Goal: Task Accomplishment & Management: Manage account settings

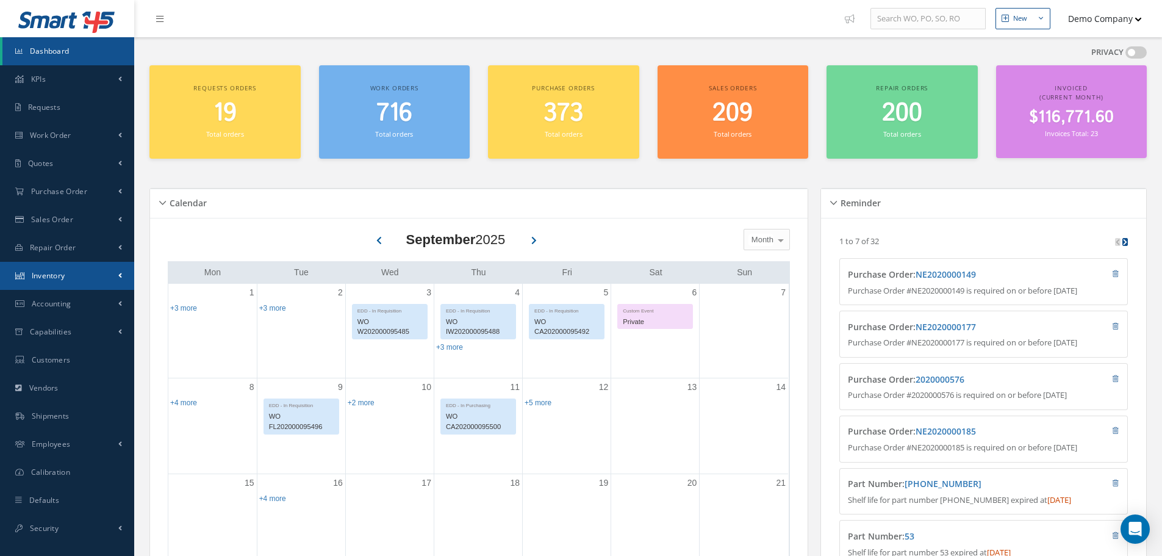
click at [119, 273] on span at bounding box center [120, 275] width 4 height 10
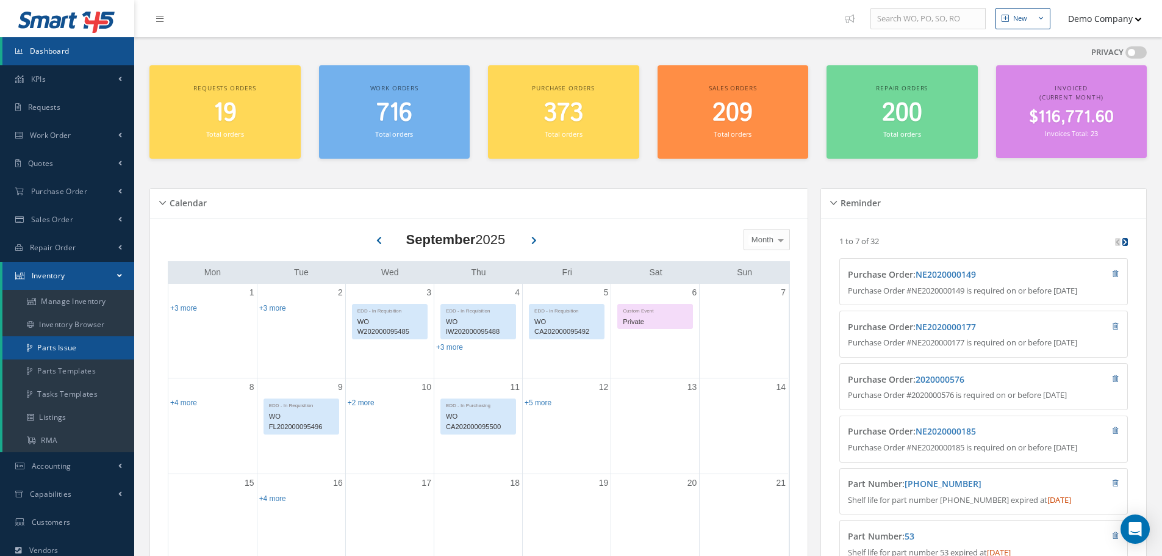
click at [84, 343] on link "Parts Issue" at bounding box center [68, 347] width 132 height 23
click at [98, 370] on link "Parts Templates" at bounding box center [68, 370] width 132 height 23
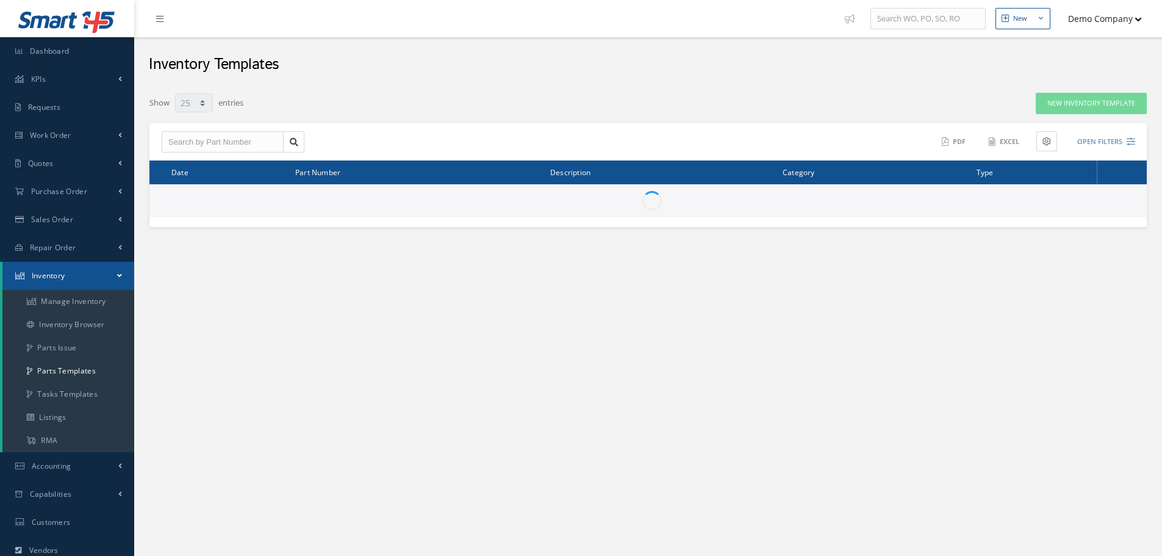
select select "25"
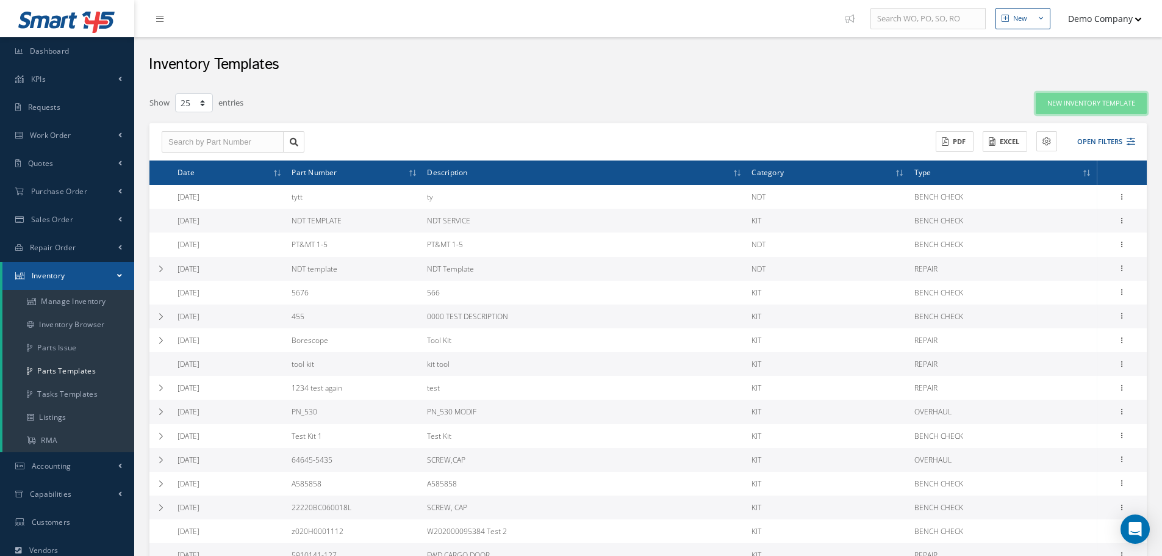
click at [1094, 103] on link "New Inventory Template" at bounding box center [1091, 103] width 111 height 21
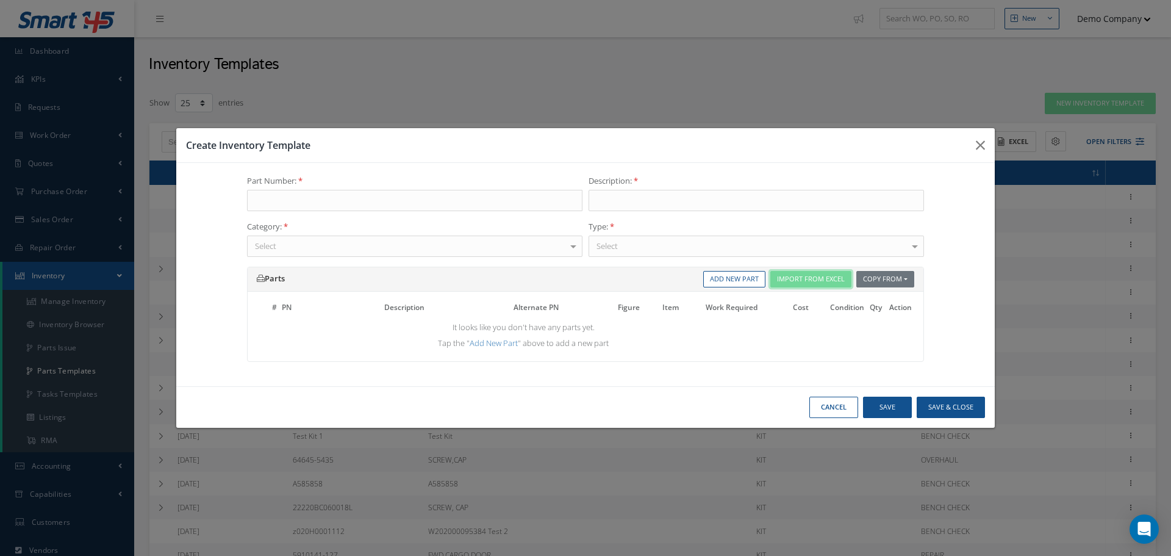
click at [826, 279] on button "Import From Excel" at bounding box center [810, 279] width 81 height 16
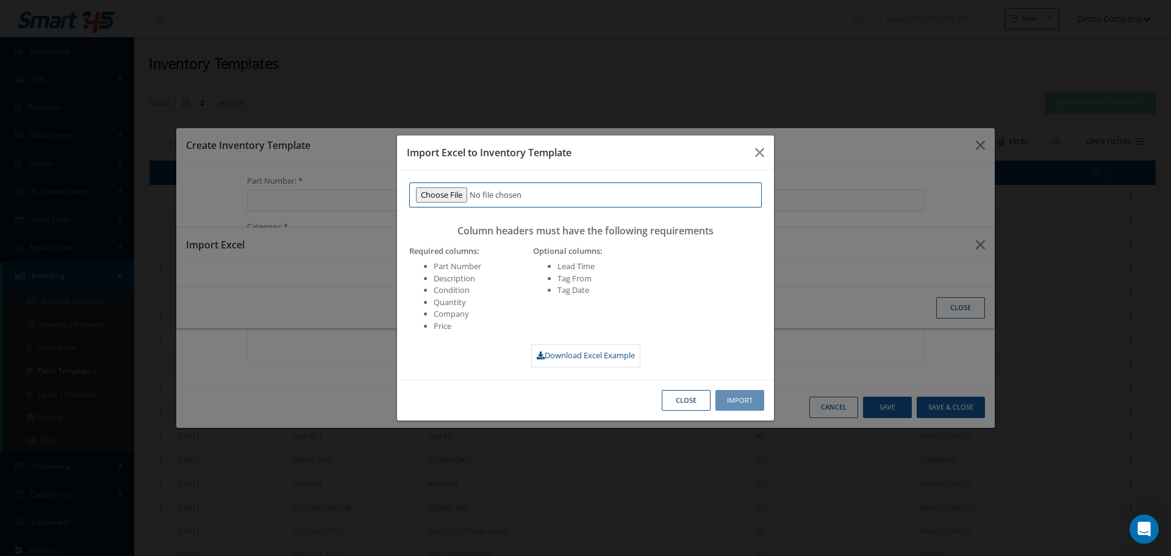
click at [454, 192] on input "file" at bounding box center [585, 195] width 353 height 26
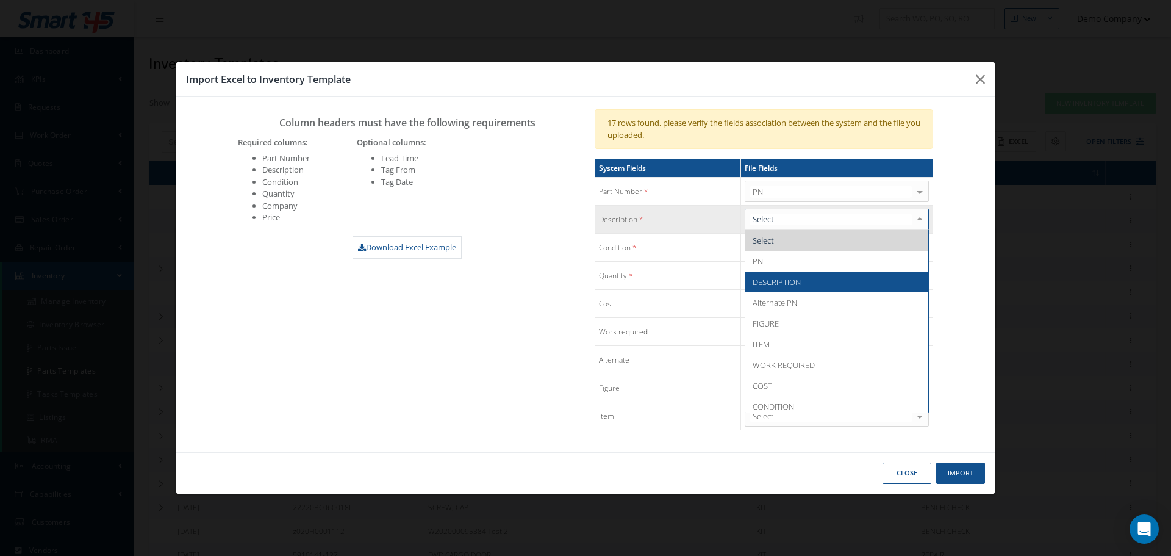
click at [802, 283] on span "DESCRIPTION" at bounding box center [836, 281] width 183 height 21
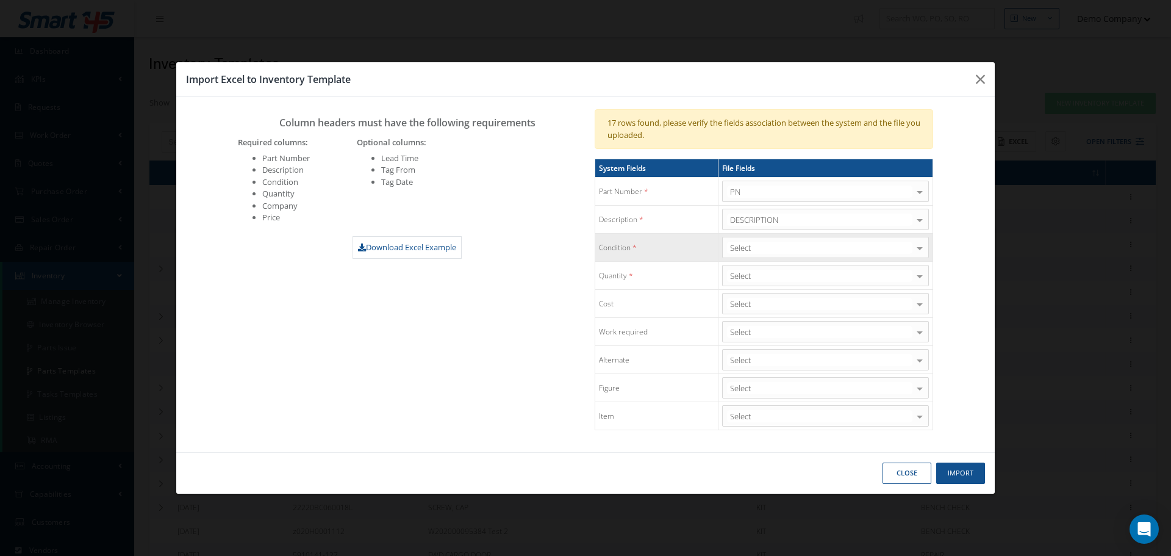
click at [772, 257] on div "Select" at bounding box center [825, 247] width 207 height 21
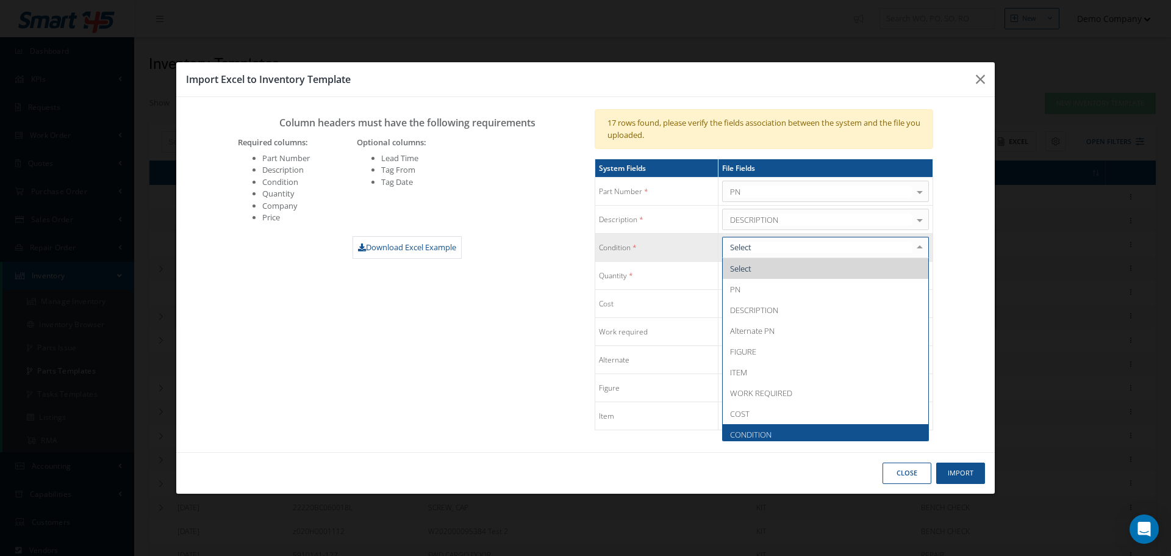
click at [777, 434] on span "CONDITION" at bounding box center [826, 434] width 206 height 21
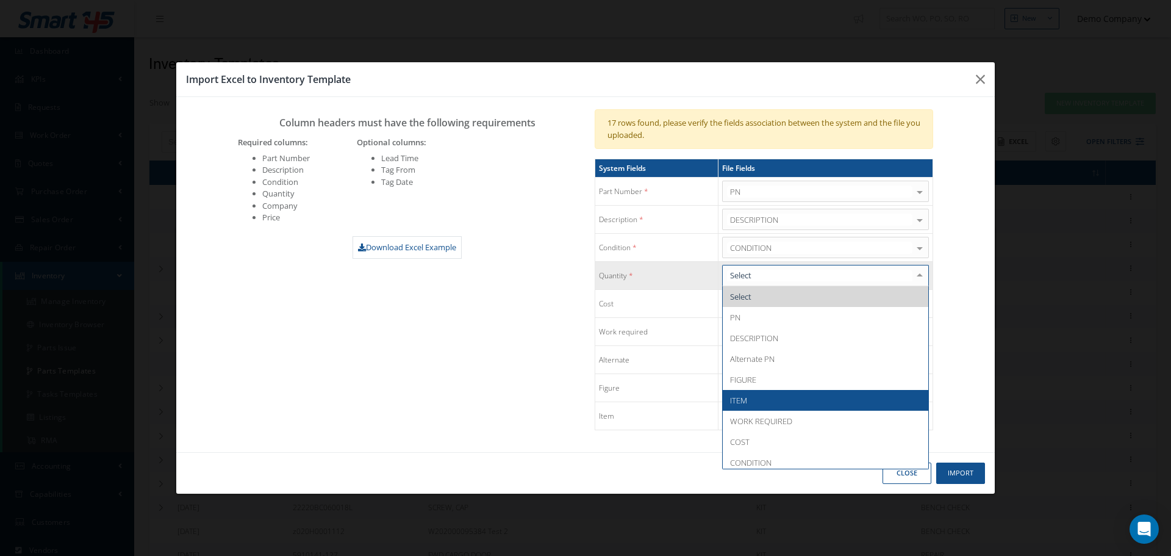
scroll to position [25, 0]
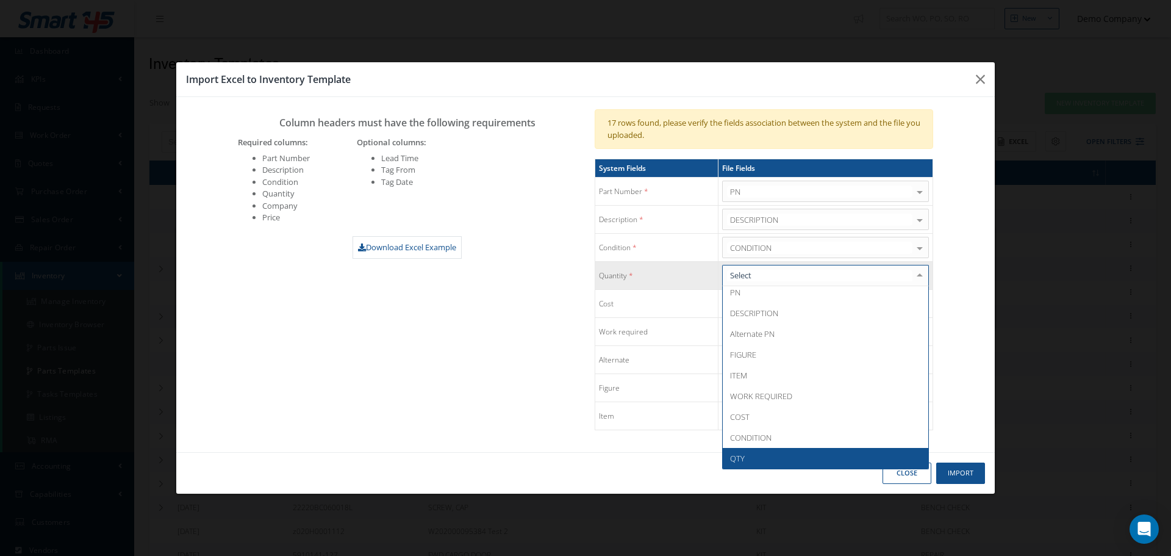
click at [769, 456] on span "QTY" at bounding box center [826, 458] width 206 height 21
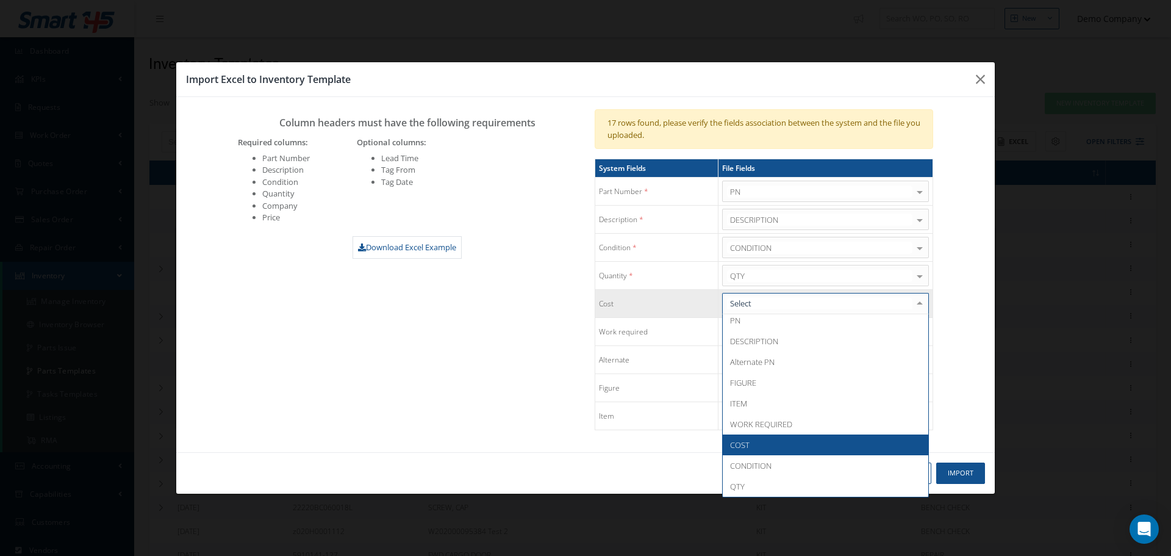
click at [765, 440] on span "COST" at bounding box center [826, 444] width 206 height 21
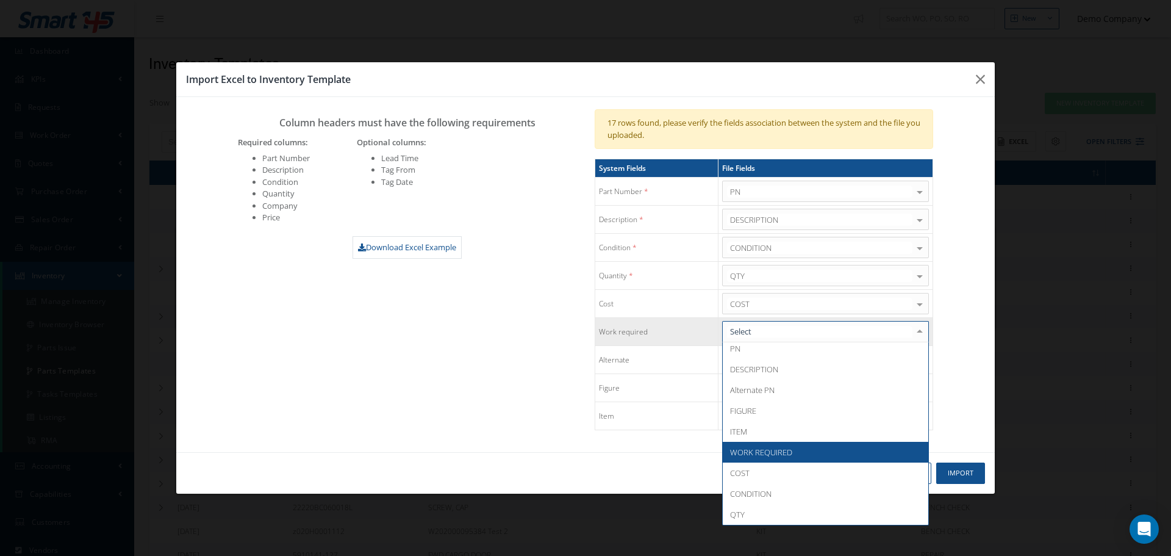
click at [800, 447] on span "WORK REQUIRED" at bounding box center [826, 452] width 206 height 21
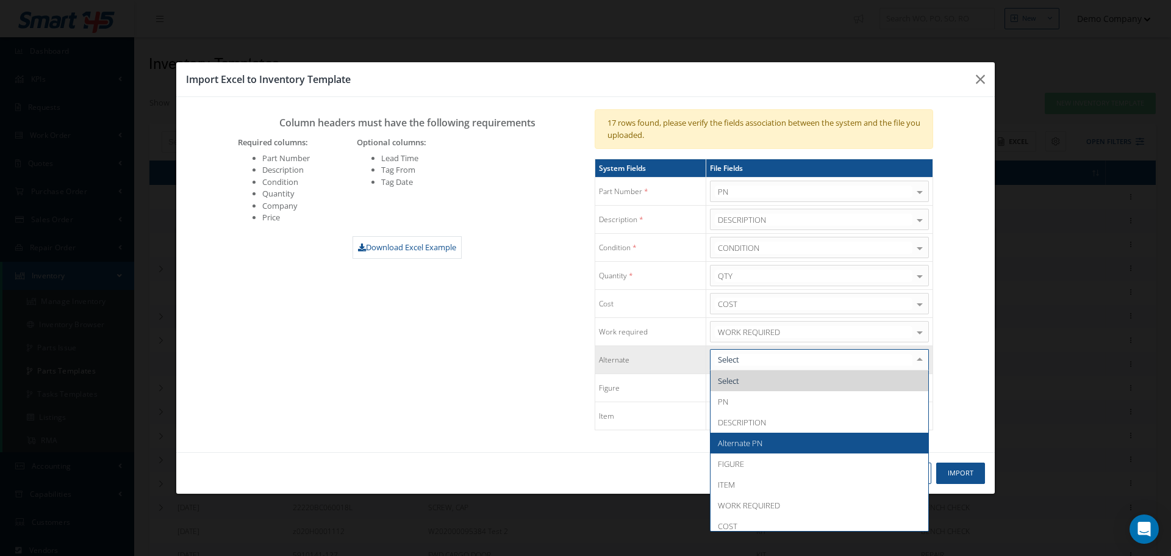
click at [792, 443] on span "Alternate PN" at bounding box center [820, 443] width 218 height 21
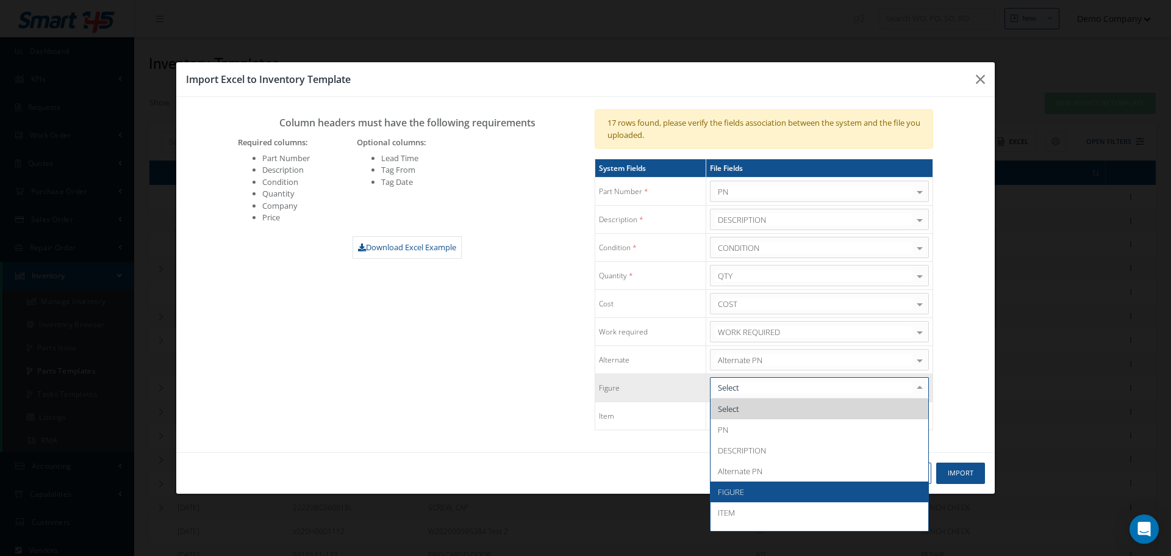
click at [775, 495] on span "FIGURE" at bounding box center [820, 491] width 218 height 21
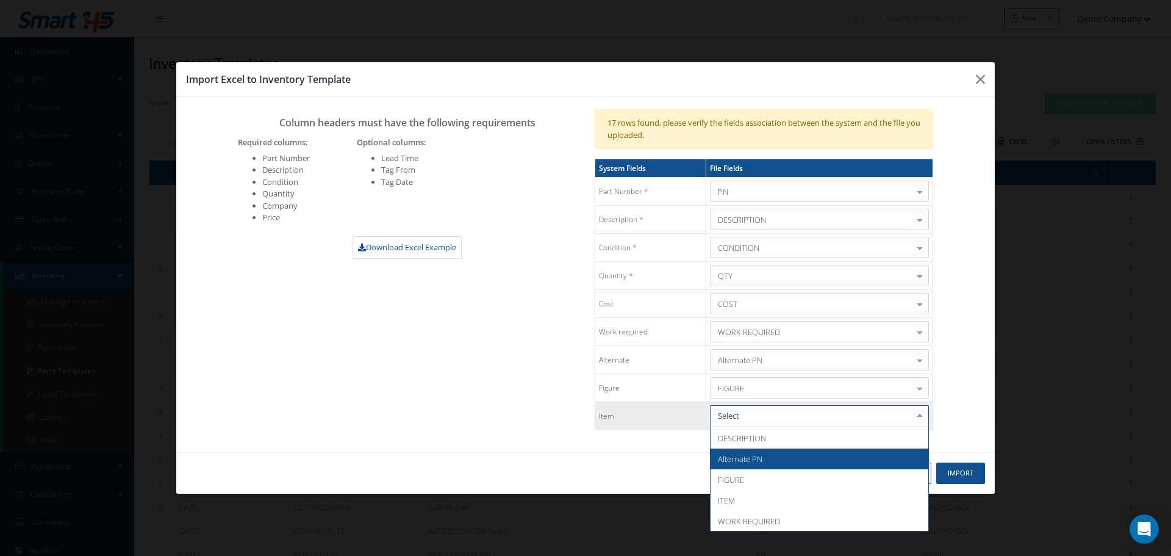
scroll to position [61, 0]
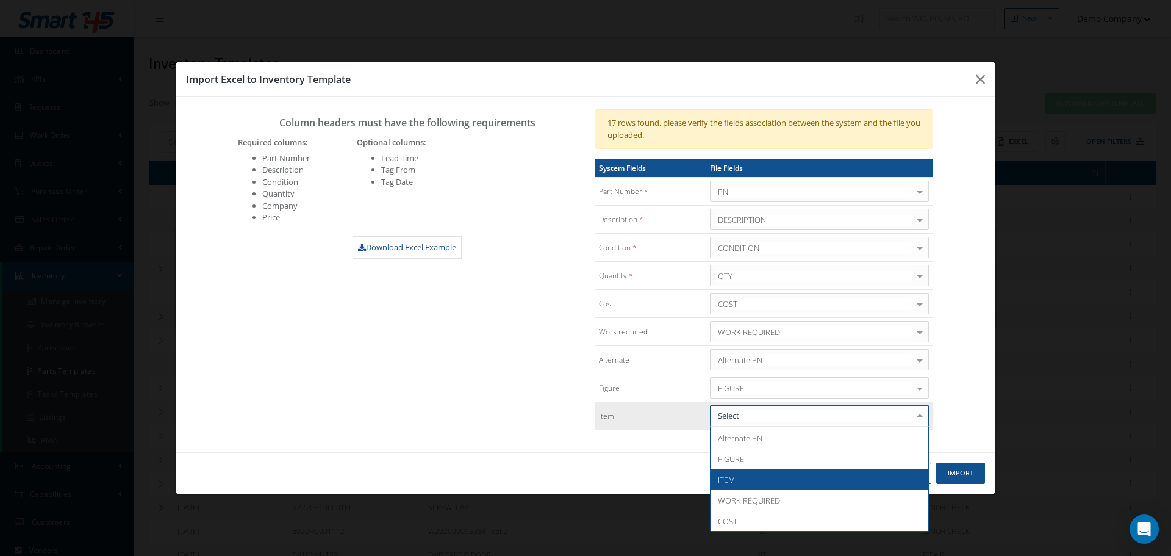
click at [771, 481] on span "ITEM" at bounding box center [820, 479] width 218 height 21
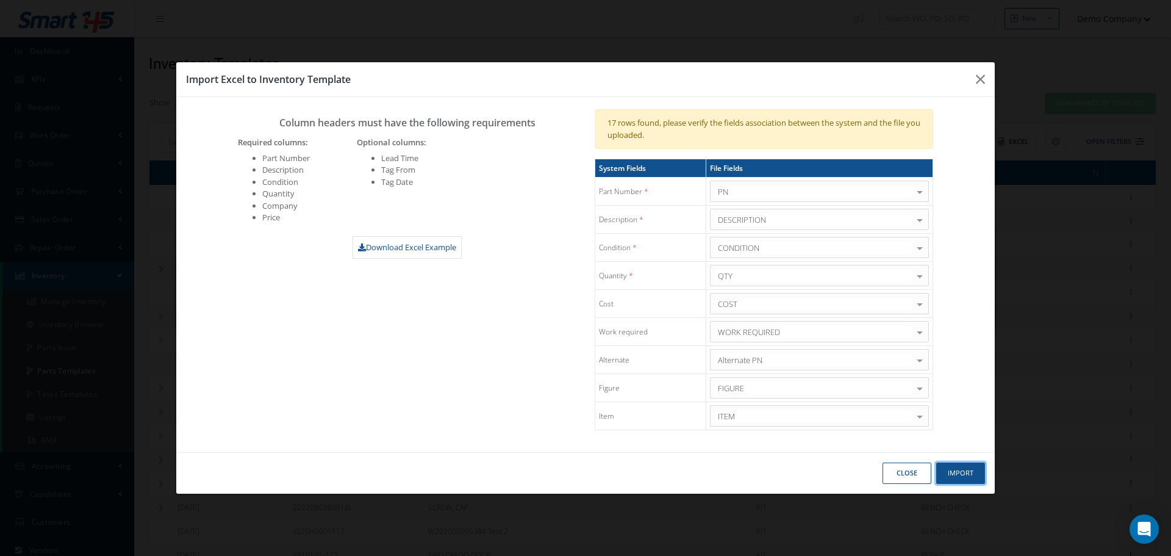
click at [967, 476] on button "Import" at bounding box center [960, 472] width 49 height 21
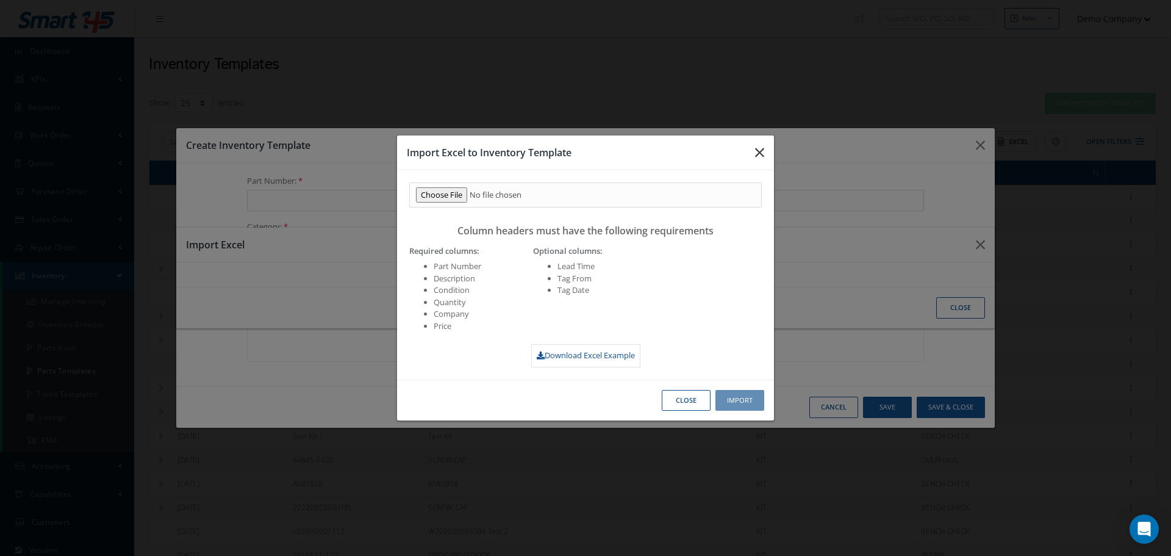
click at [763, 151] on icon "button" at bounding box center [759, 152] width 9 height 15
click at [698, 403] on button "Close" at bounding box center [686, 400] width 49 height 21
click at [684, 400] on button "Close" at bounding box center [686, 400] width 49 height 21
click at [759, 148] on icon "button" at bounding box center [759, 152] width 9 height 15
click at [759, 150] on icon "button" at bounding box center [759, 152] width 9 height 15
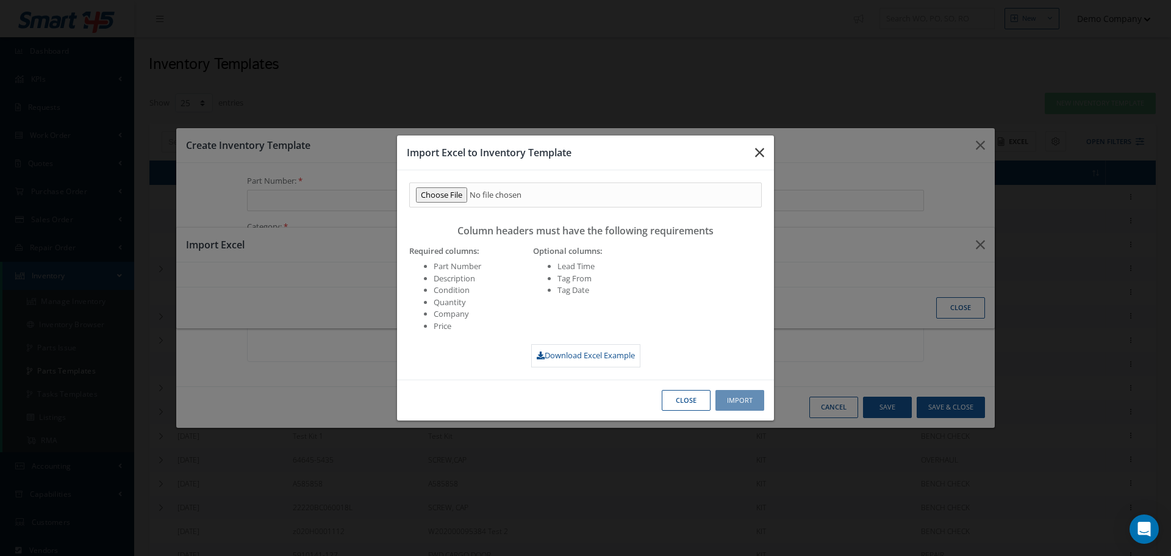
click at [759, 149] on icon "button" at bounding box center [759, 152] width 9 height 15
click at [672, 396] on button "Close" at bounding box center [686, 400] width 49 height 21
click at [673, 396] on button "Close" at bounding box center [686, 400] width 49 height 21
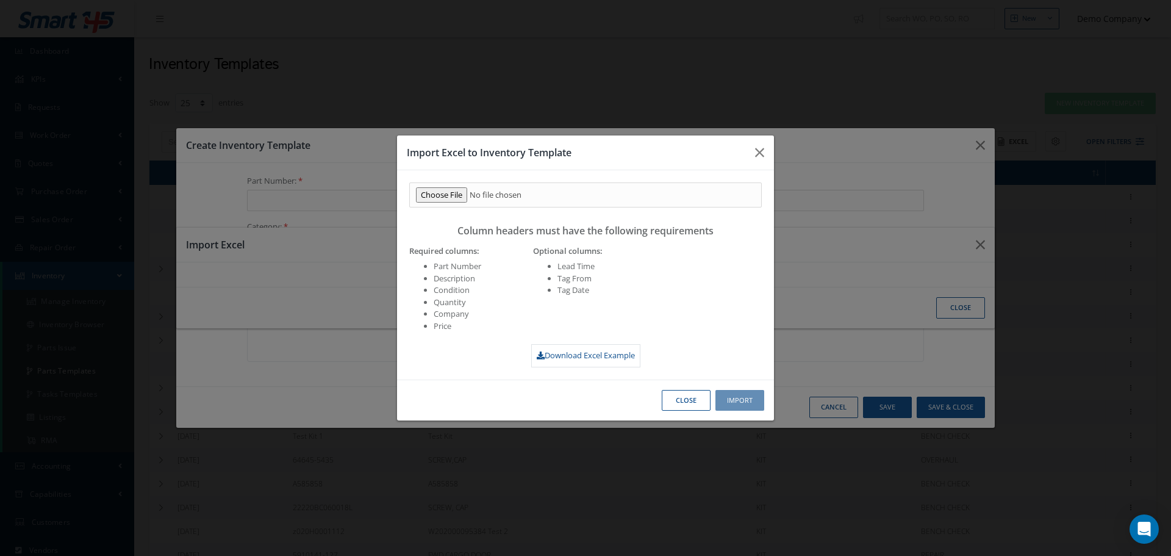
drag, startPoint x: 674, startPoint y: 395, endPoint x: 704, endPoint y: 243, distance: 154.8
click at [677, 392] on button "Close" at bounding box center [686, 400] width 49 height 21
click at [764, 149] on button "button" at bounding box center [759, 152] width 29 height 34
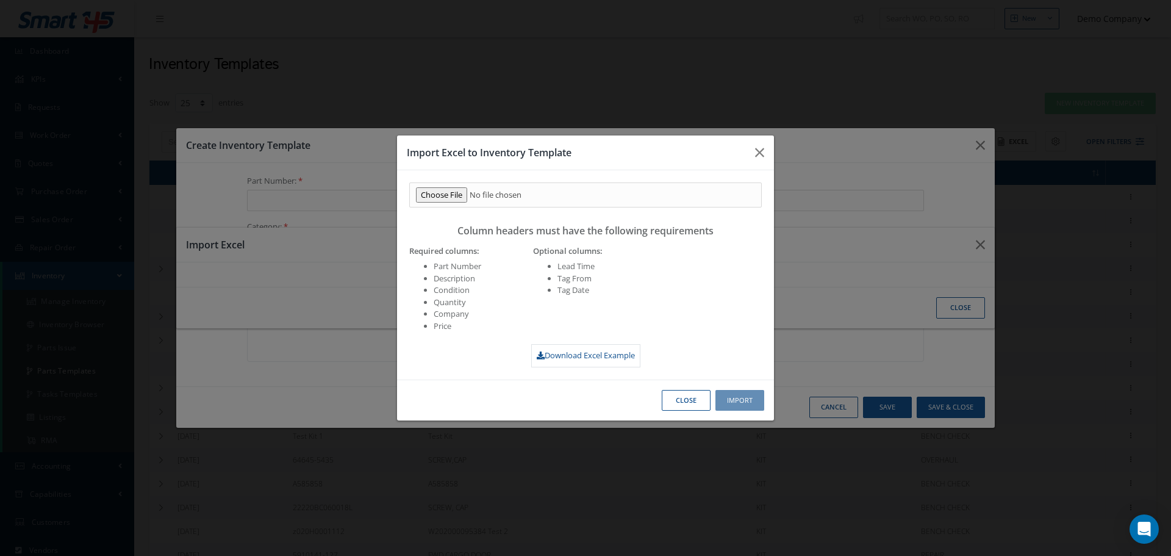
click at [683, 391] on button "Close" at bounding box center [686, 400] width 49 height 21
drag, startPoint x: 683, startPoint y: 402, endPoint x: 711, endPoint y: 340, distance: 68.3
click at [683, 399] on button "Close" at bounding box center [686, 400] width 49 height 21
click at [760, 154] on icon "button" at bounding box center [759, 152] width 9 height 15
click at [757, 153] on icon "button" at bounding box center [759, 152] width 9 height 15
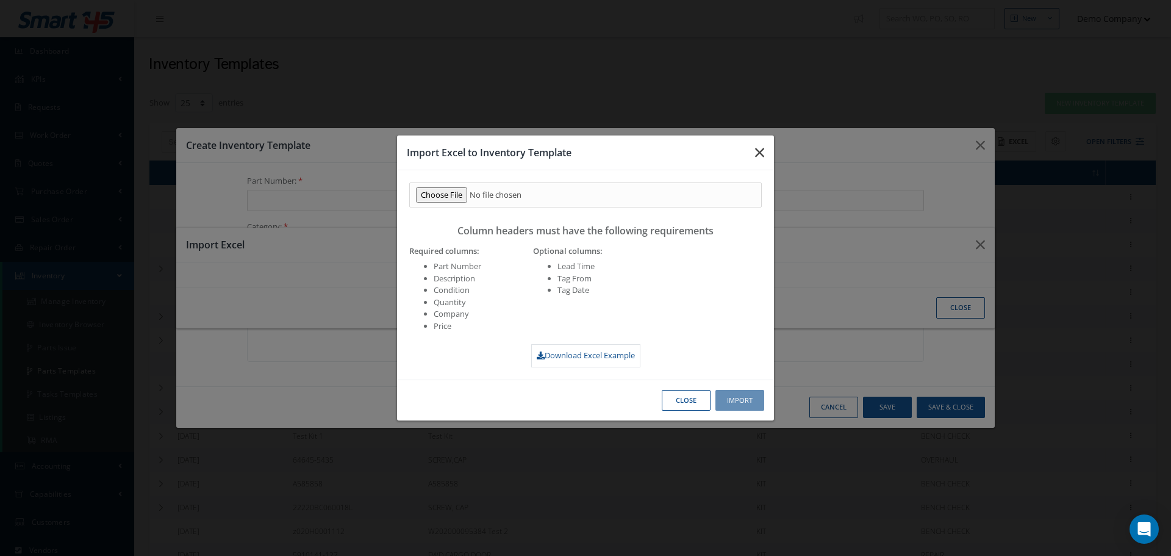
click at [758, 149] on icon "button" at bounding box center [759, 152] width 9 height 15
click at [451, 193] on input "file" at bounding box center [585, 195] width 353 height 26
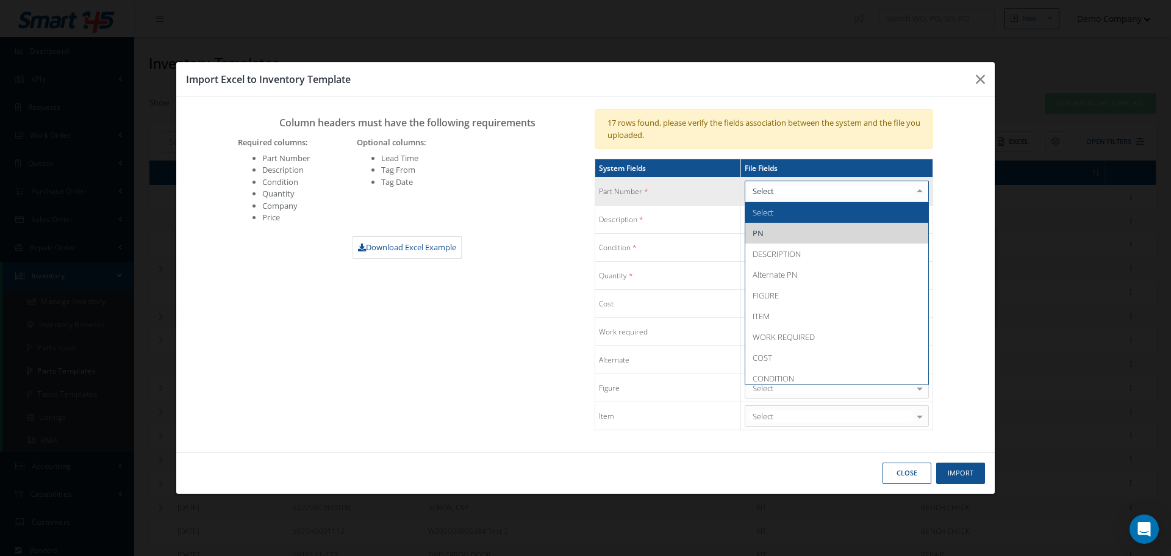
click at [820, 188] on input "text" at bounding box center [831, 191] width 163 height 12
click at [917, 190] on div at bounding box center [919, 191] width 17 height 20
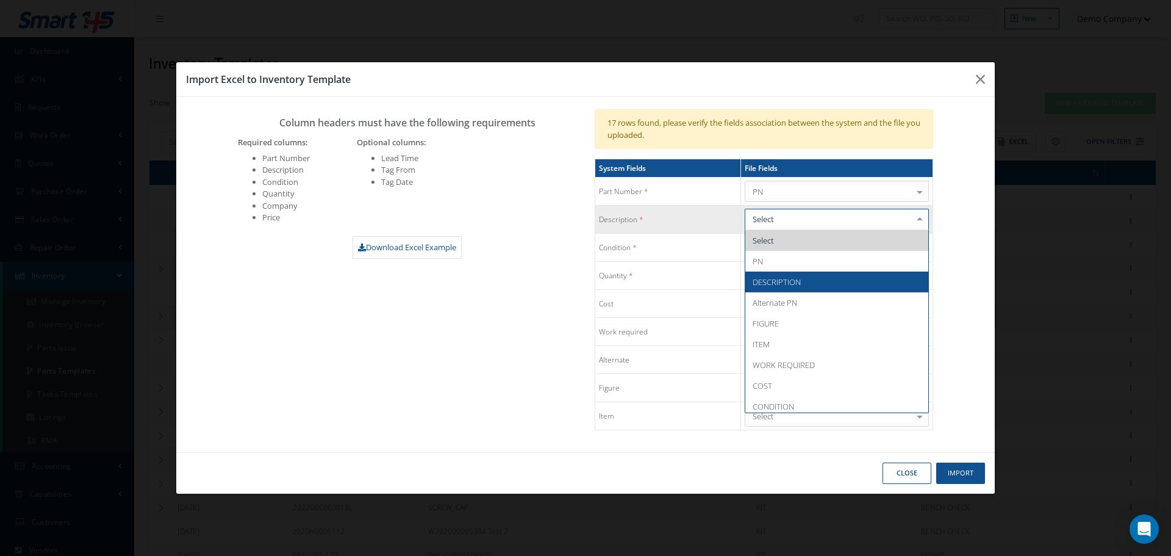
click at [777, 284] on span "DESCRIPTION" at bounding box center [777, 281] width 48 height 11
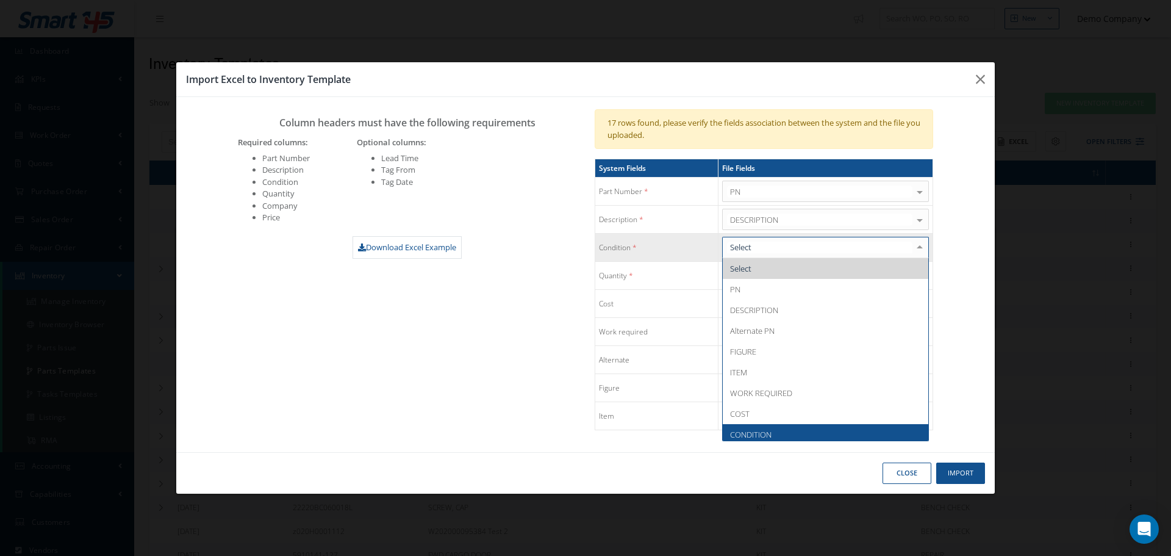
click at [769, 434] on span "CONDITION" at bounding box center [750, 434] width 41 height 11
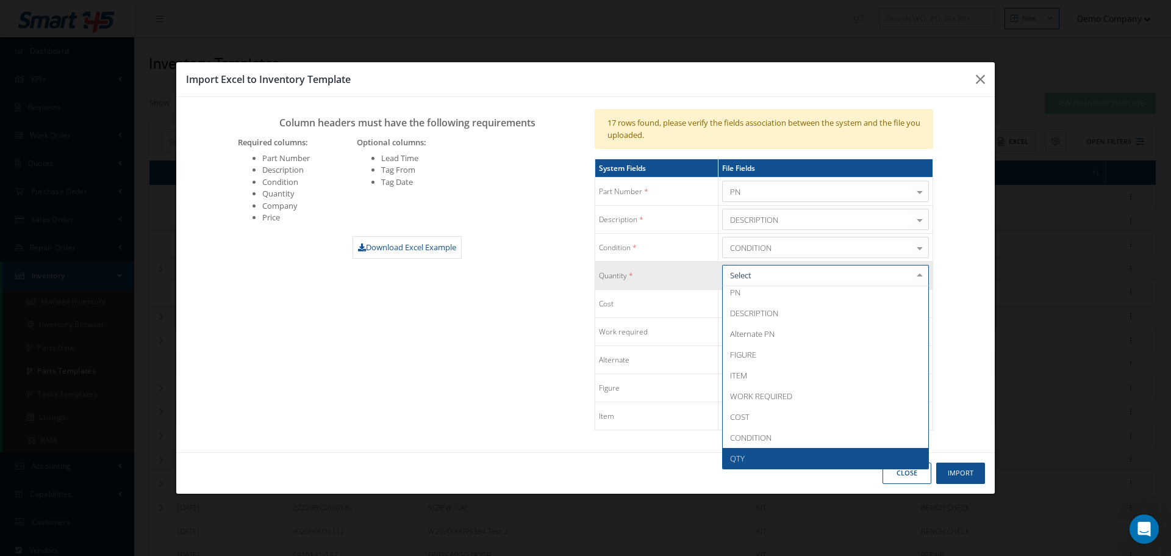
click at [776, 465] on span "QTY" at bounding box center [826, 458] width 206 height 21
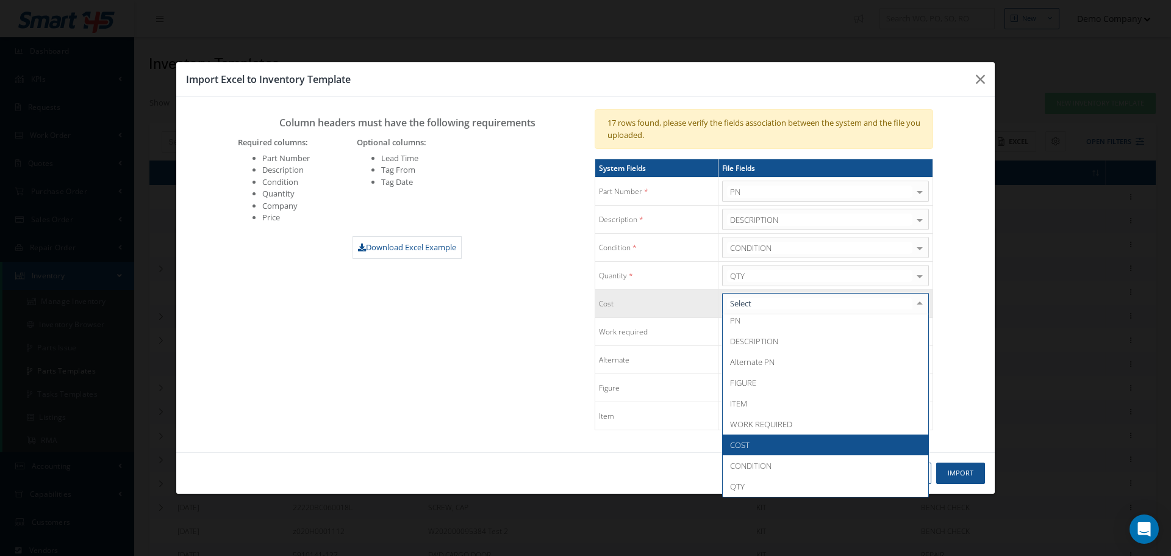
click at [761, 447] on span "COST" at bounding box center [826, 444] width 206 height 21
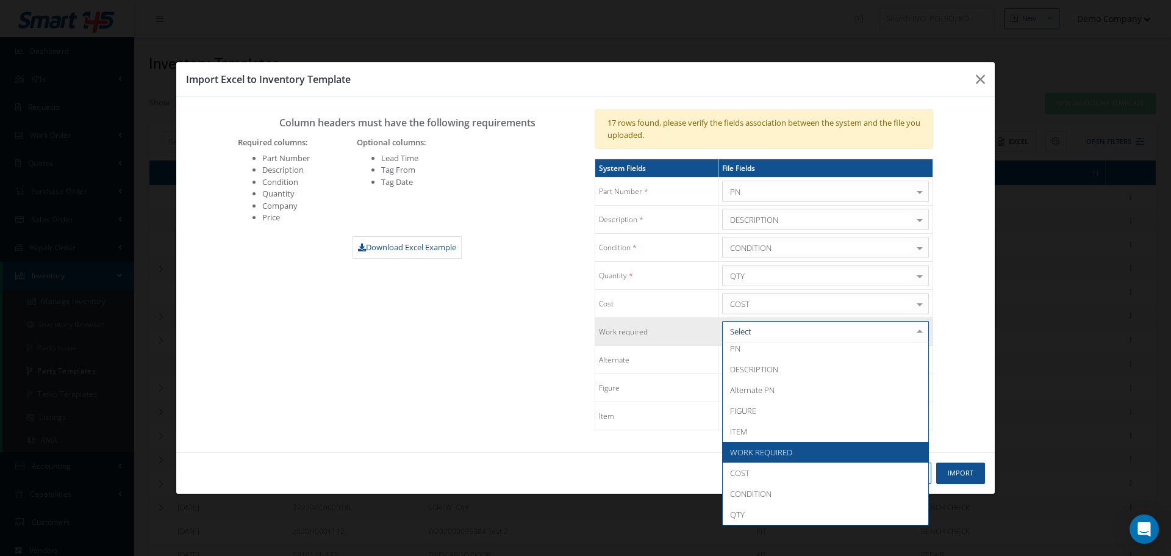
click at [773, 455] on span "WORK REQUIRED" at bounding box center [761, 452] width 62 height 11
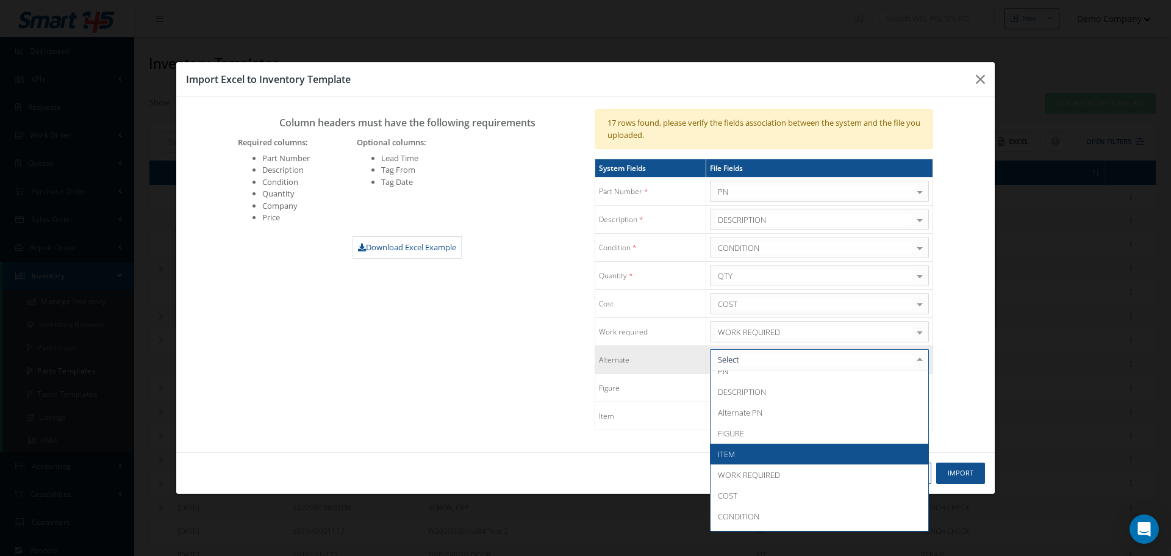
scroll to position [47, 0]
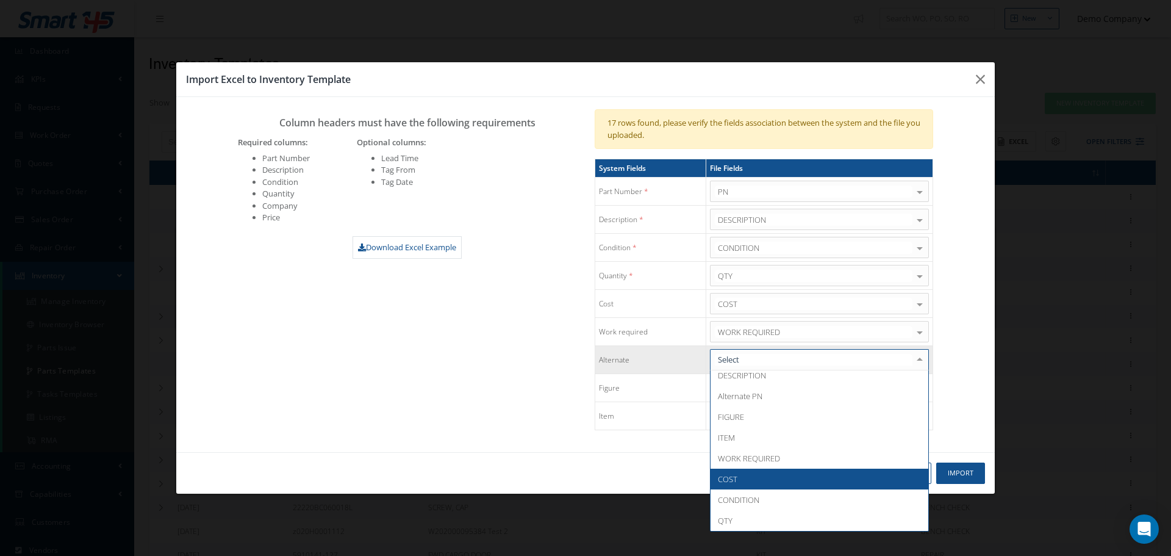
click at [756, 474] on span "COST" at bounding box center [820, 479] width 218 height 21
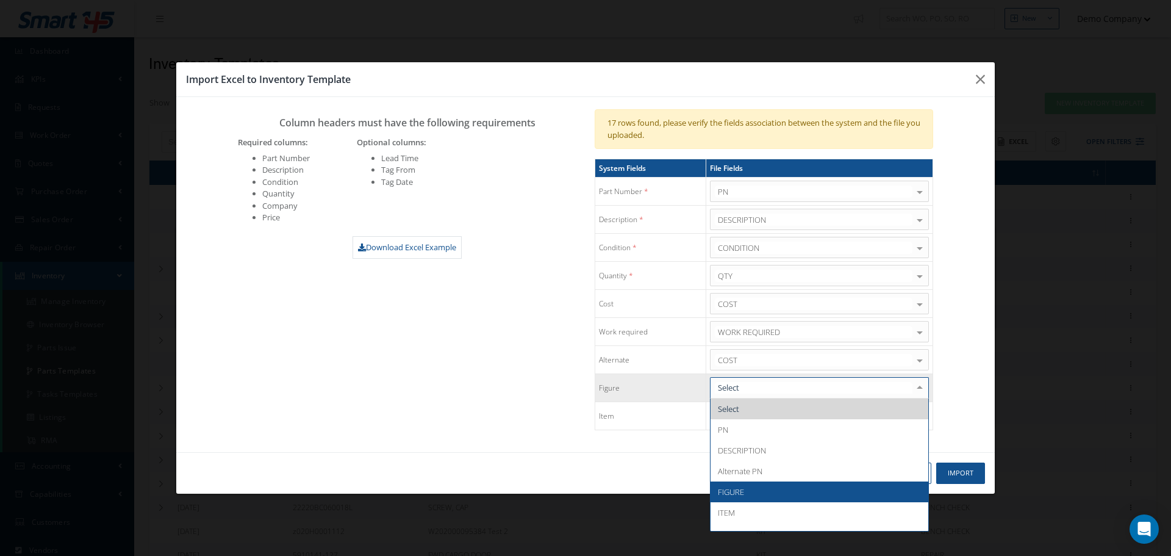
click at [756, 492] on span "FIGURE" at bounding box center [820, 491] width 218 height 21
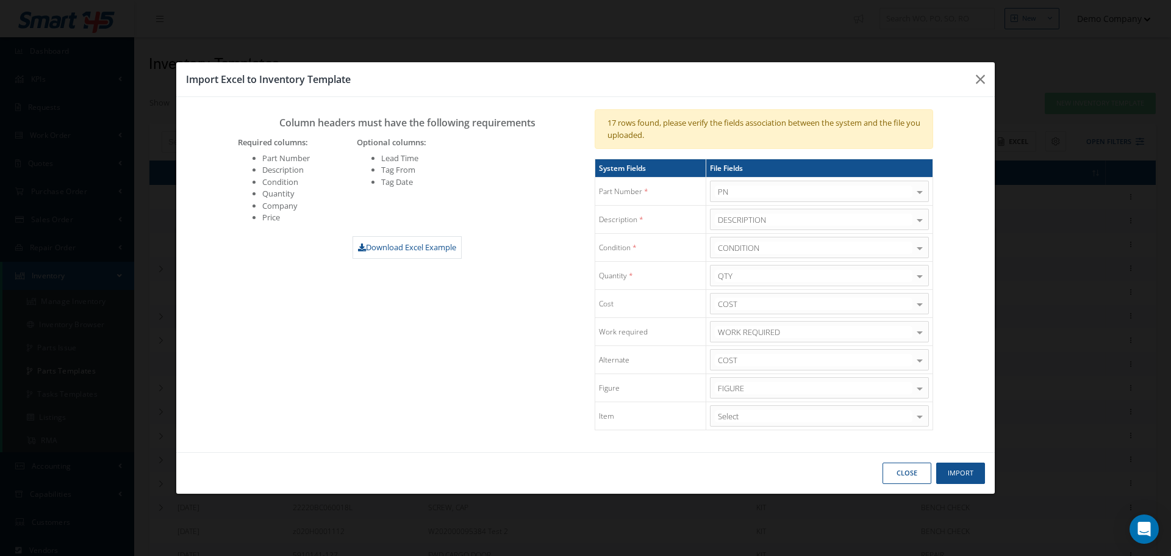
click at [739, 409] on div "Select" at bounding box center [819, 415] width 219 height 21
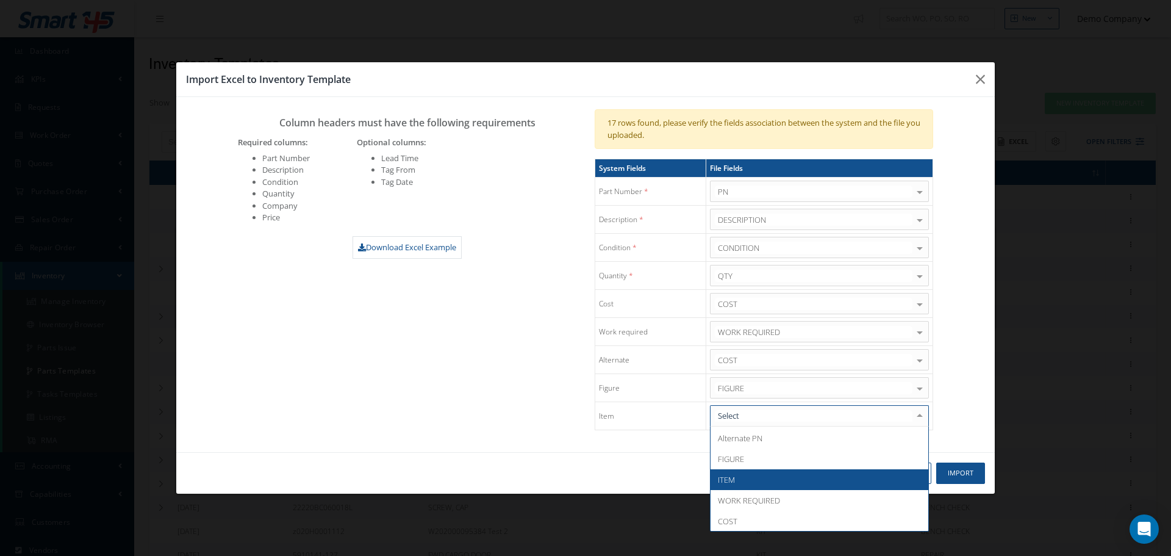
click at [759, 478] on span "ITEM" at bounding box center [820, 479] width 218 height 21
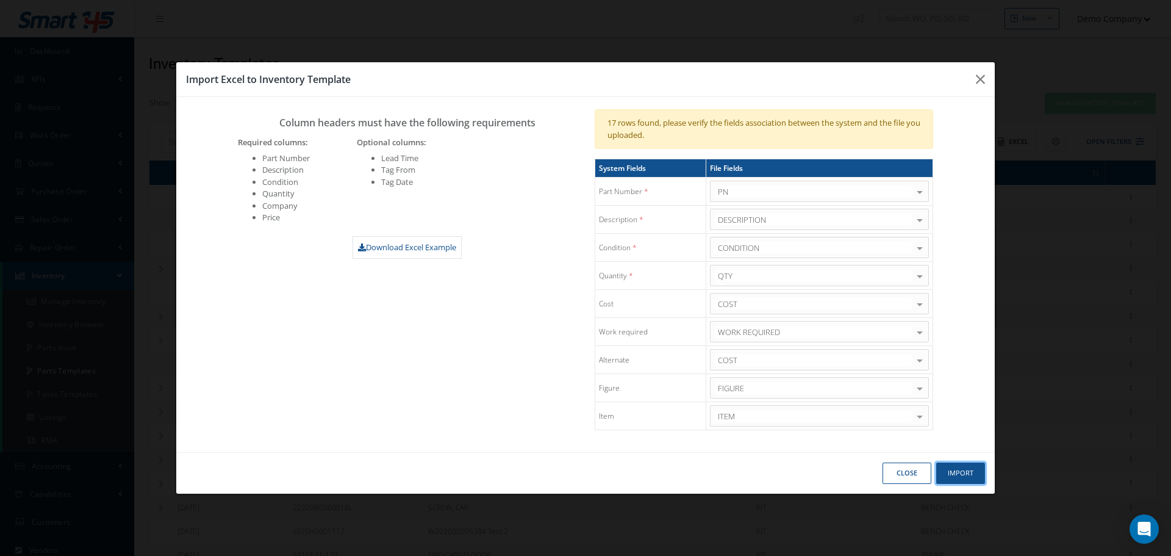
click at [958, 479] on button "Import" at bounding box center [960, 472] width 49 height 21
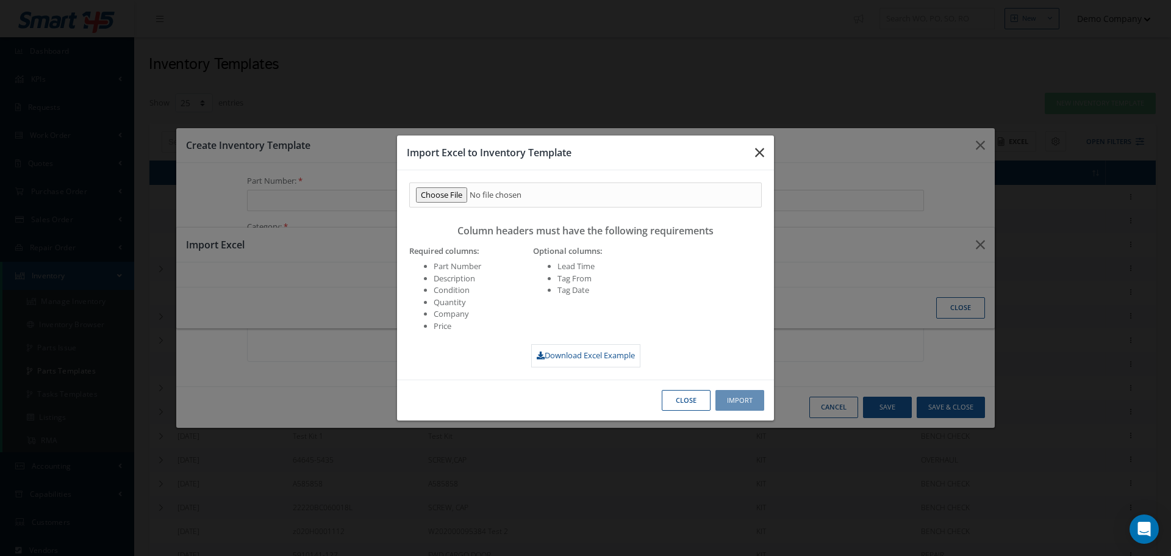
click at [767, 151] on button "button" at bounding box center [759, 152] width 29 height 34
click at [989, 144] on div "Import Excel to Inventory Template Column headers must have the following requi…" at bounding box center [585, 278] width 1171 height 556
click at [763, 162] on button "button" at bounding box center [759, 152] width 29 height 34
click at [755, 151] on icon "button" at bounding box center [759, 152] width 9 height 15
click at [678, 396] on button "Close" at bounding box center [686, 400] width 49 height 21
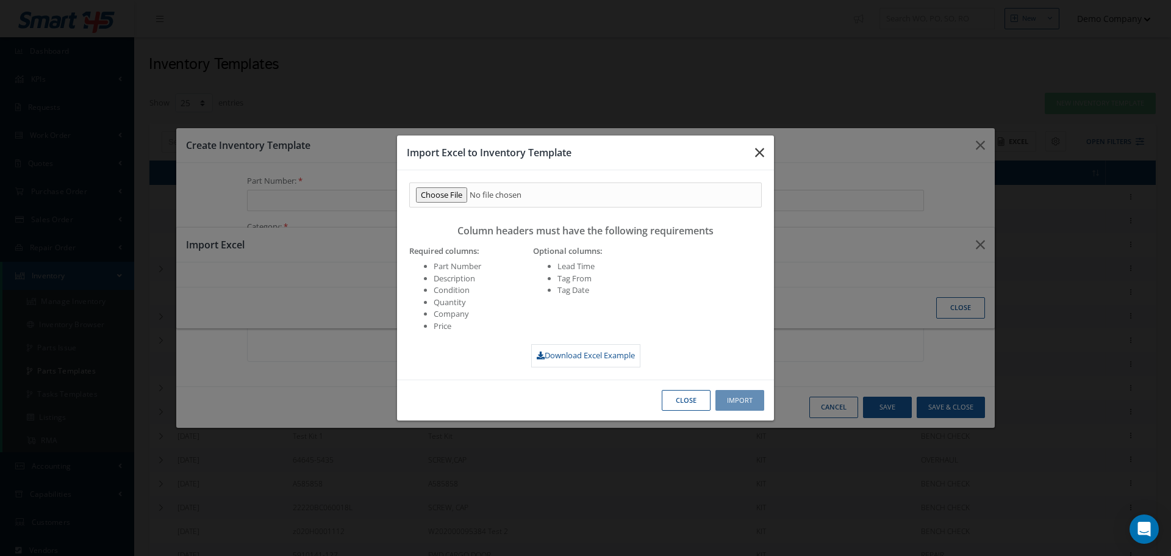
click at [756, 148] on icon "button" at bounding box center [759, 152] width 9 height 15
click at [692, 393] on button "Close" at bounding box center [686, 400] width 49 height 21
click at [692, 392] on button "Close" at bounding box center [686, 400] width 49 height 21
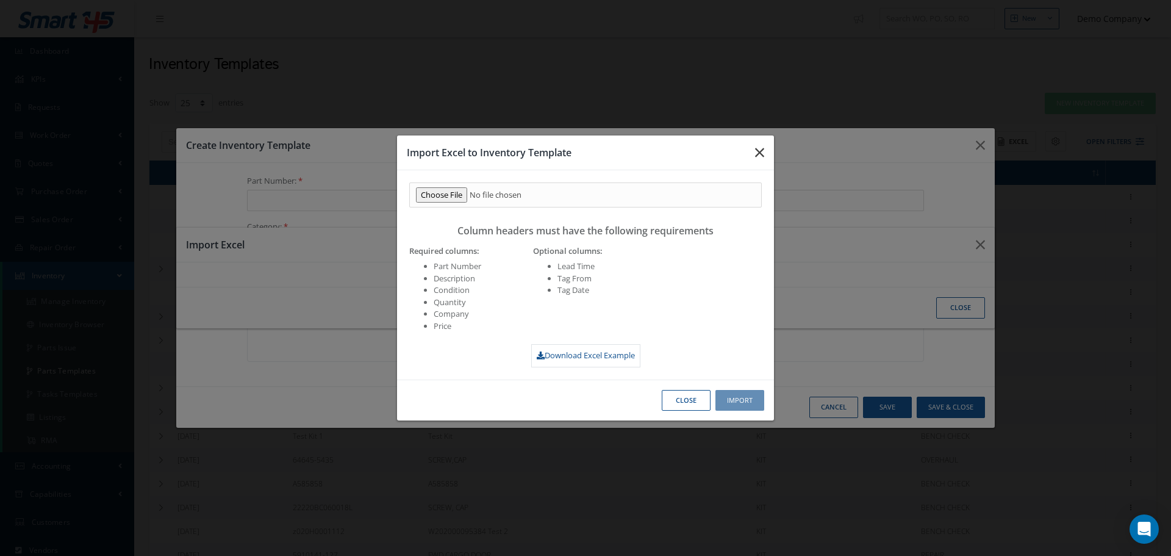
click at [763, 163] on button "button" at bounding box center [759, 152] width 29 height 34
drag, startPoint x: 788, startPoint y: 148, endPoint x: 774, endPoint y: 151, distance: 13.6
click at [787, 148] on div "Import Excel to Inventory Template Column headers must have the following requi…" at bounding box center [585, 278] width 1171 height 556
click at [762, 156] on icon "button" at bounding box center [759, 152] width 9 height 15
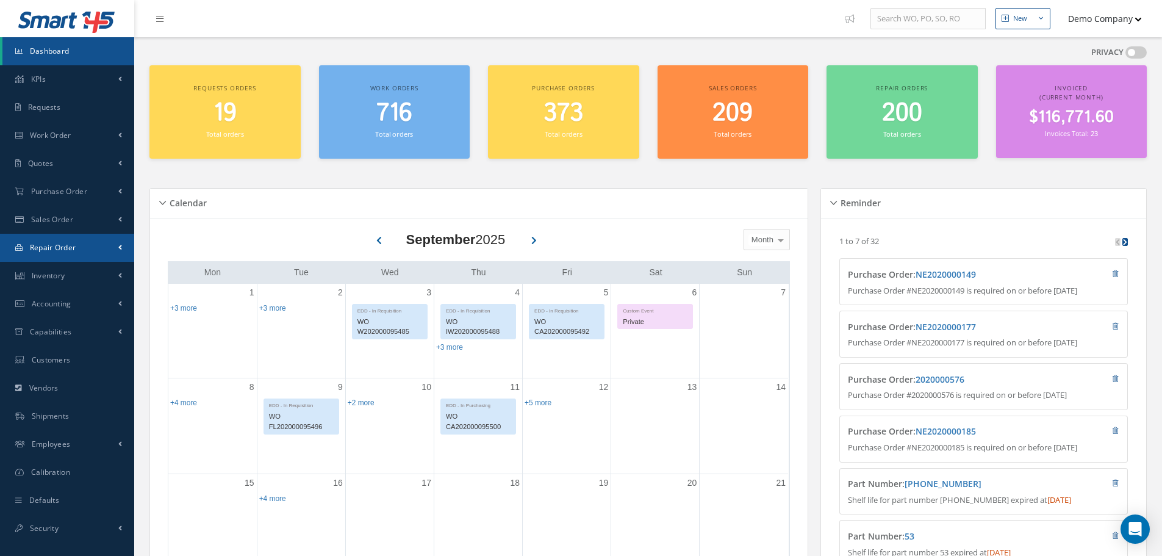
click at [99, 246] on link "Repair Order" at bounding box center [67, 248] width 134 height 28
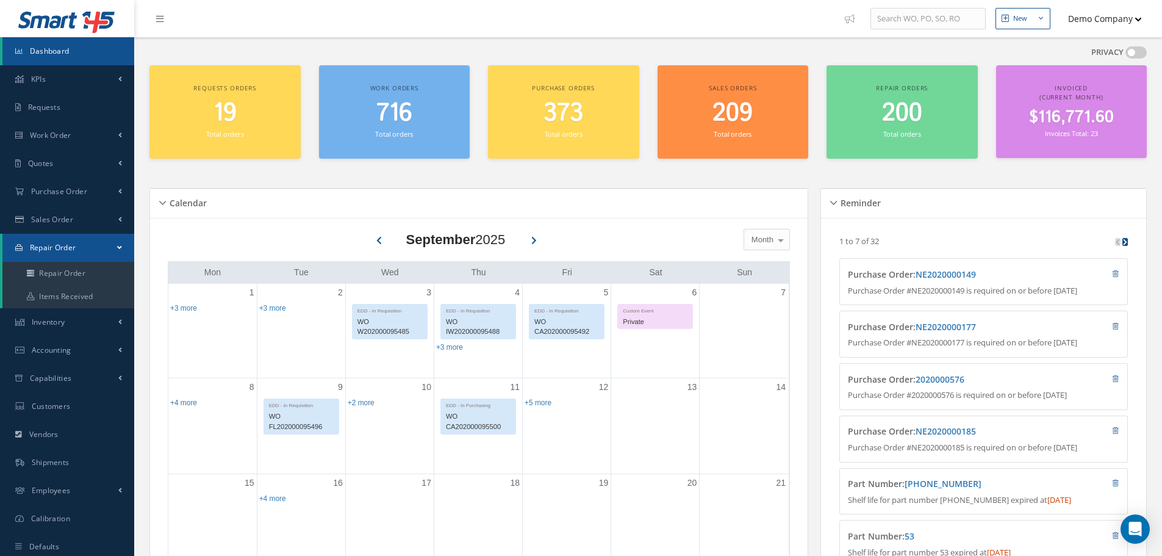
click at [104, 251] on link "Repair Order" at bounding box center [68, 248] width 132 height 28
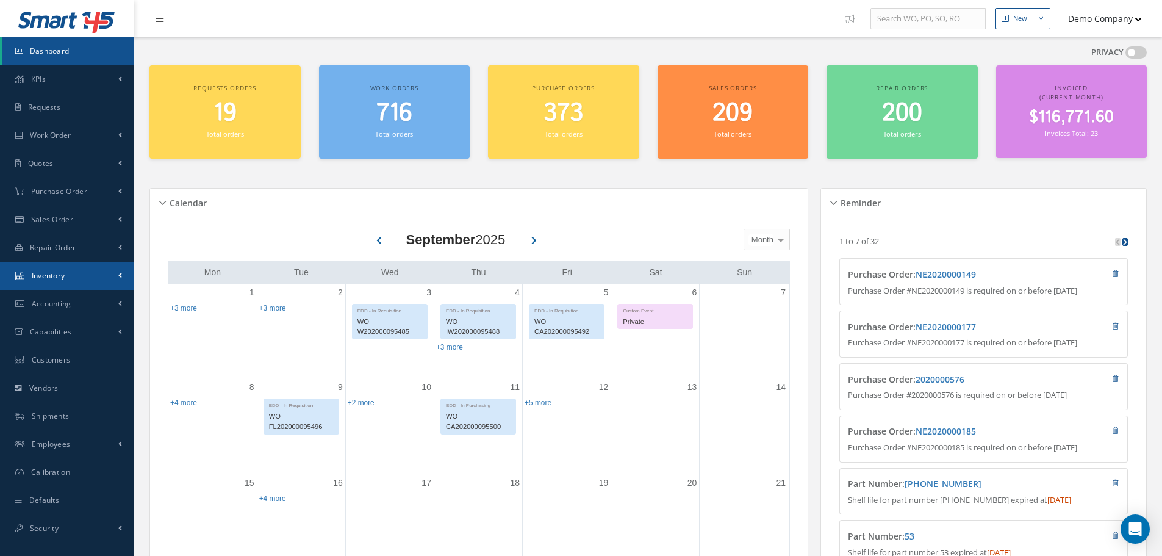
click at [106, 276] on link "Inventory" at bounding box center [67, 276] width 134 height 28
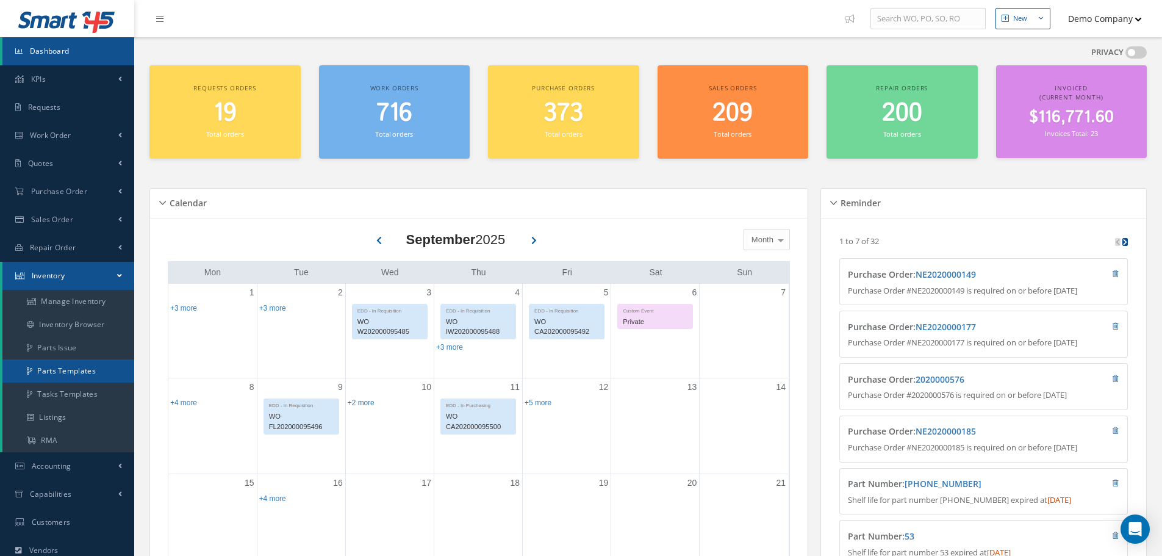
click at [100, 366] on link "Parts Templates" at bounding box center [68, 370] width 132 height 23
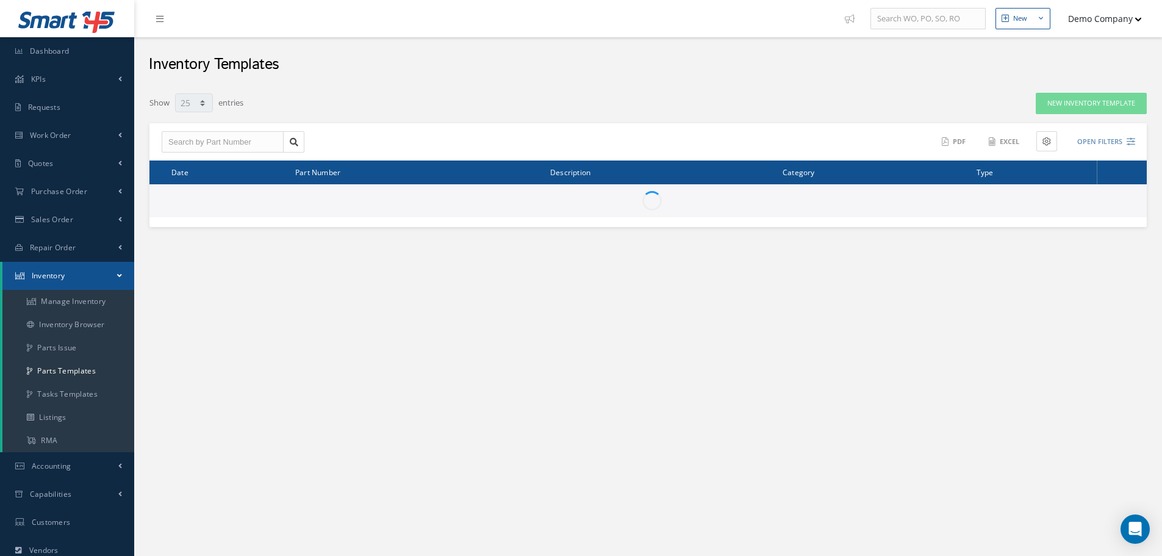
select select "25"
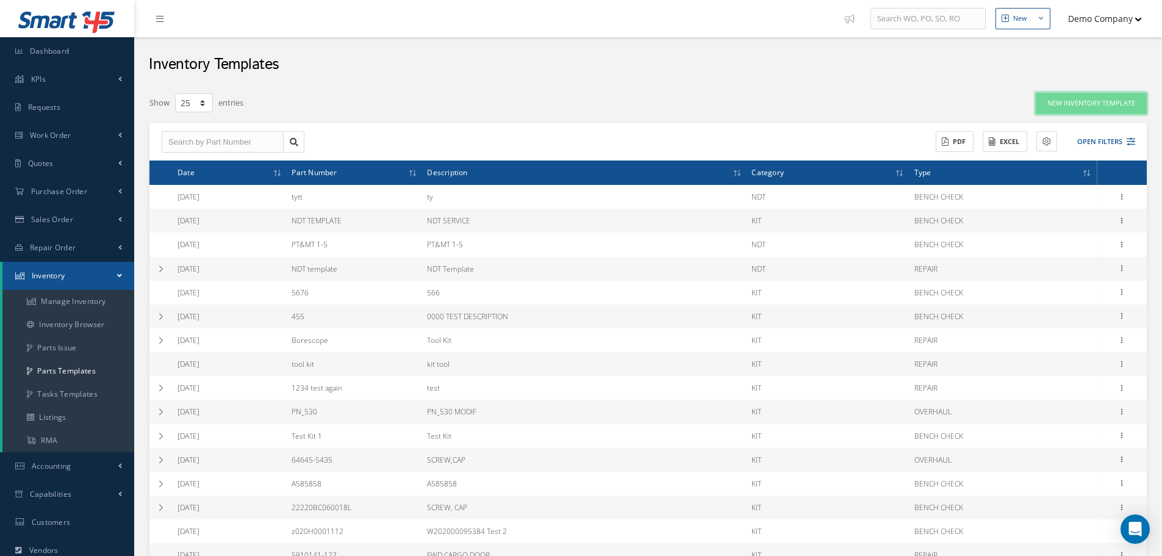
click at [1103, 96] on link "New Inventory Template" at bounding box center [1091, 103] width 111 height 21
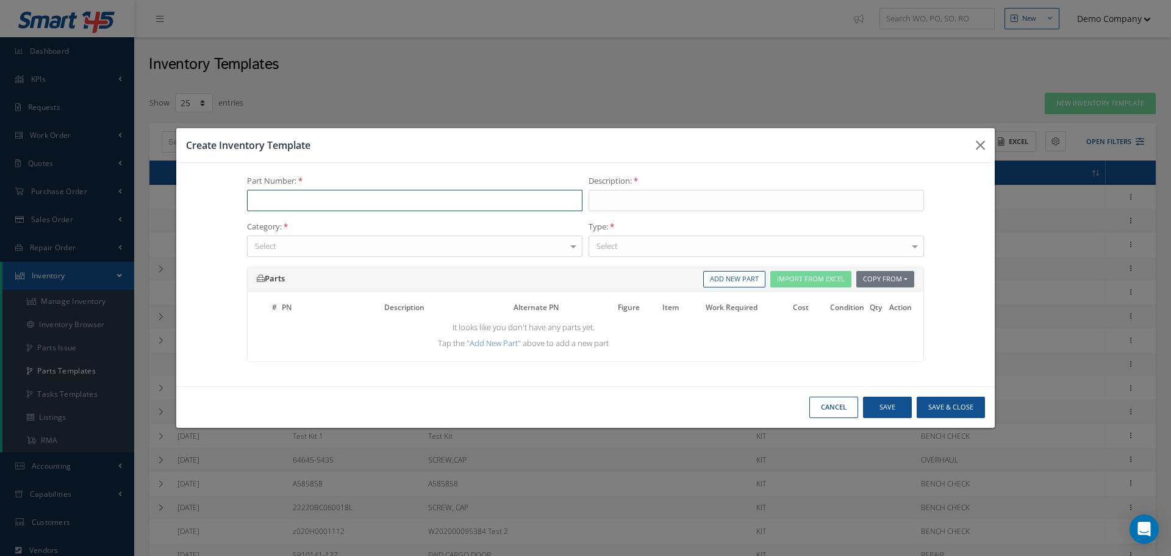
click at [307, 195] on input "text" at bounding box center [415, 201] width 336 height 22
click at [825, 281] on button "Import From Excel" at bounding box center [810, 279] width 81 height 16
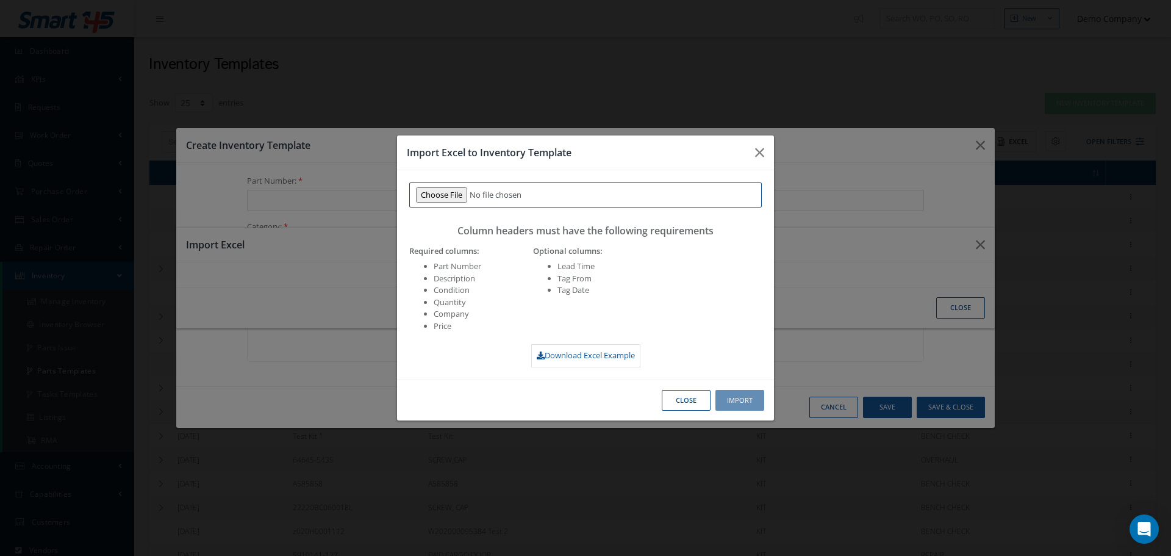
click at [460, 191] on input "file" at bounding box center [585, 195] width 353 height 26
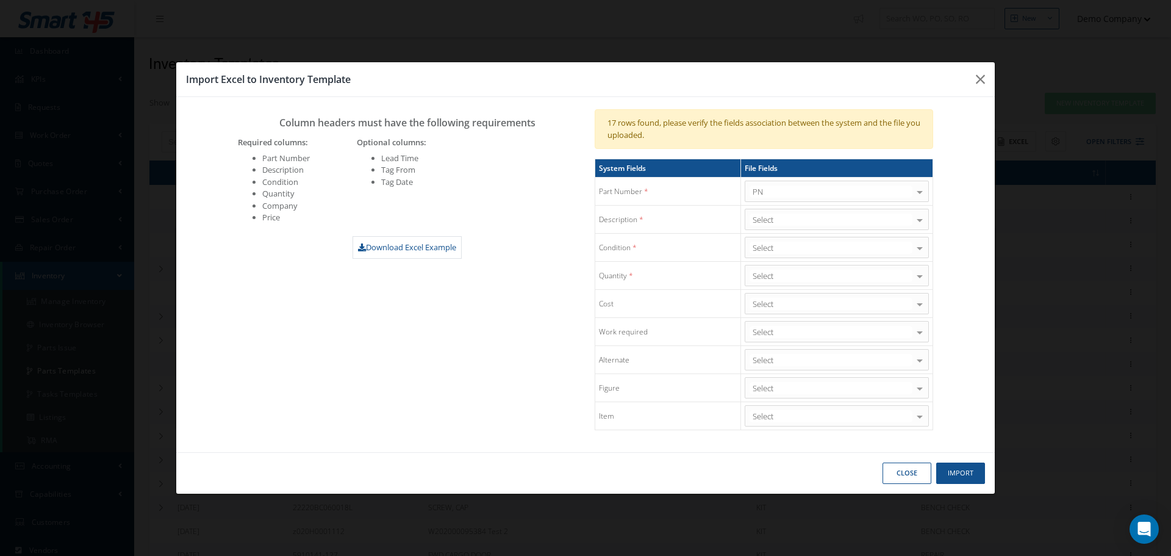
drag, startPoint x: 283, startPoint y: 117, endPoint x: 539, endPoint y: 141, distance: 257.3
click at [519, 114] on h3 "Column headers must have the following requirements" at bounding box center [407, 120] width 339 height 16
drag, startPoint x: 240, startPoint y: 138, endPoint x: 339, endPoint y: 154, distance: 100.1
click at [339, 154] on div "Required columns: Part Number Description Condition Quantity Company Price" at bounding box center [288, 184] width 119 height 99
drag, startPoint x: 269, startPoint y: 173, endPoint x: 303, endPoint y: 218, distance: 56.2
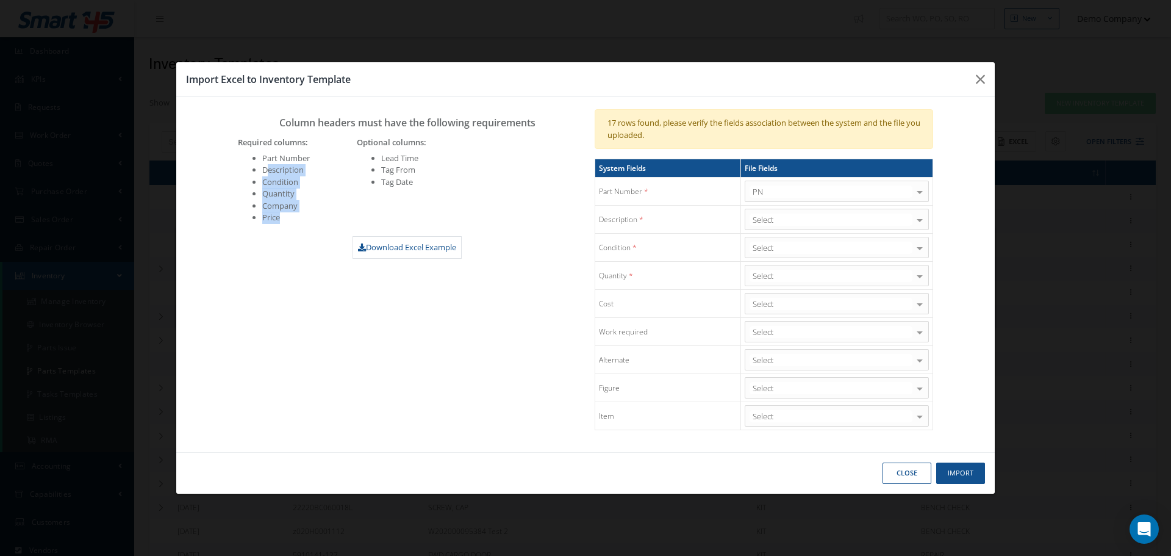
click at [292, 220] on ul "Part Number Description Condition Quantity Company Price" at bounding box center [288, 188] width 101 height 71
drag, startPoint x: 381, startPoint y: 160, endPoint x: 424, endPoint y: 188, distance: 51.6
click at [424, 188] on ul "Lead Time Tag From Tag Date" at bounding box center [467, 171] width 220 height 36
click at [982, 88] on button "button" at bounding box center [980, 79] width 29 height 34
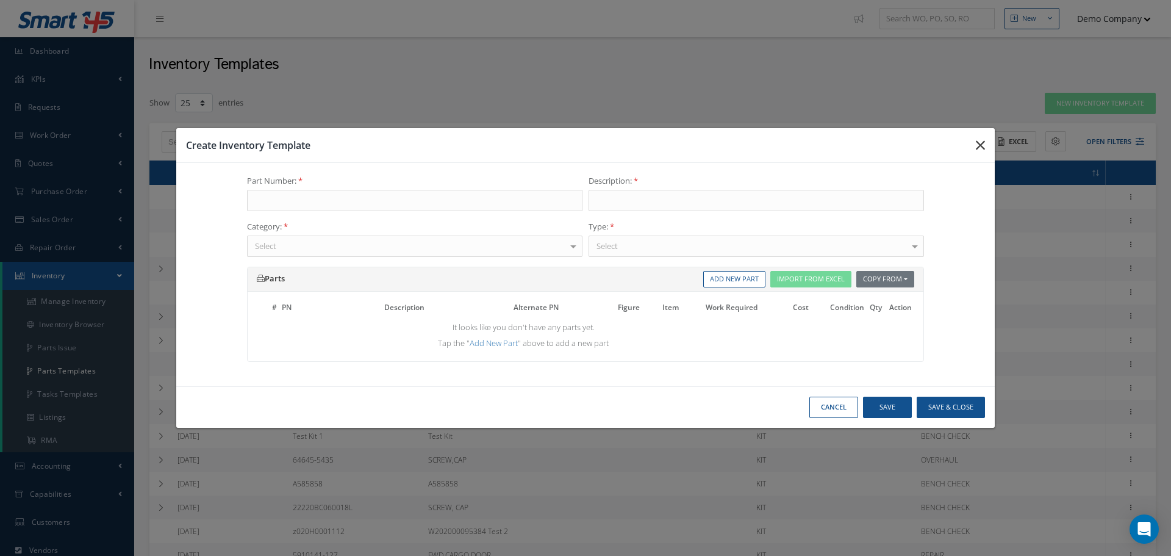
click at [979, 141] on icon "button" at bounding box center [980, 145] width 9 height 15
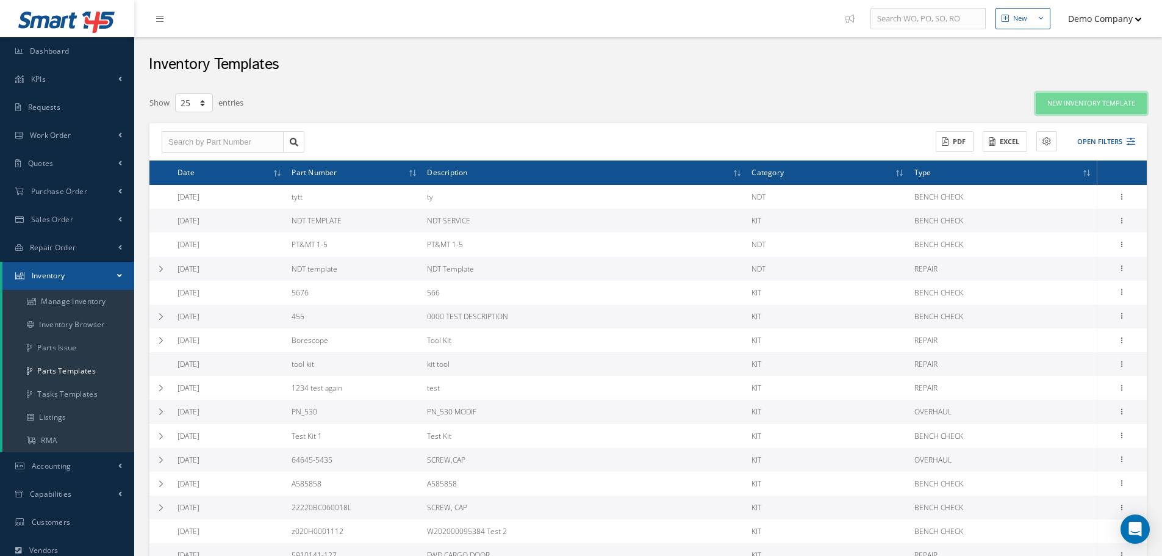
click at [1075, 102] on link "New Inventory Template" at bounding box center [1091, 103] width 111 height 21
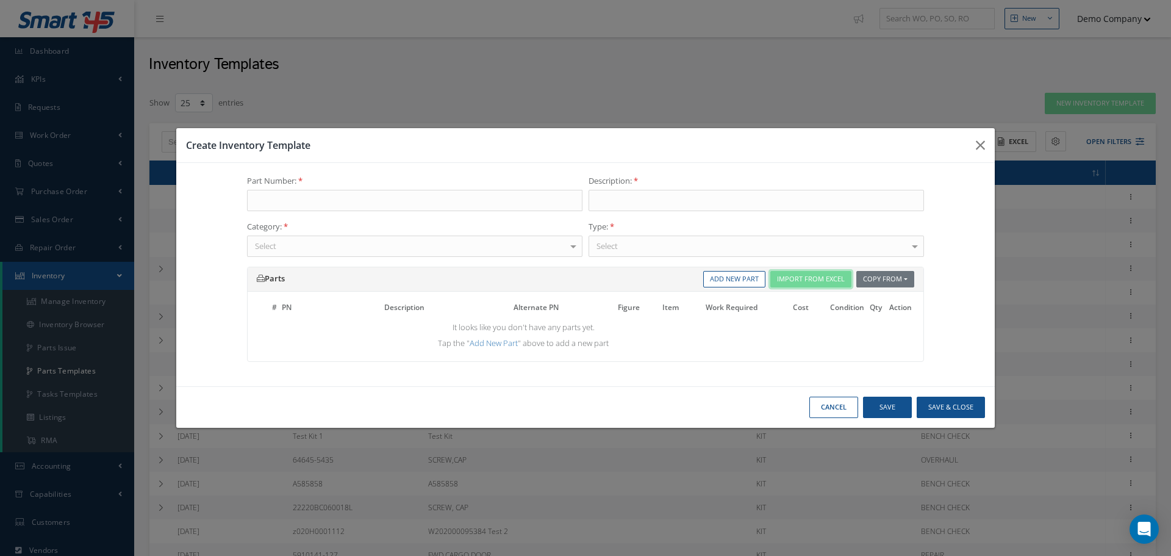
click at [810, 275] on button "Import From Excel" at bounding box center [810, 279] width 81 height 16
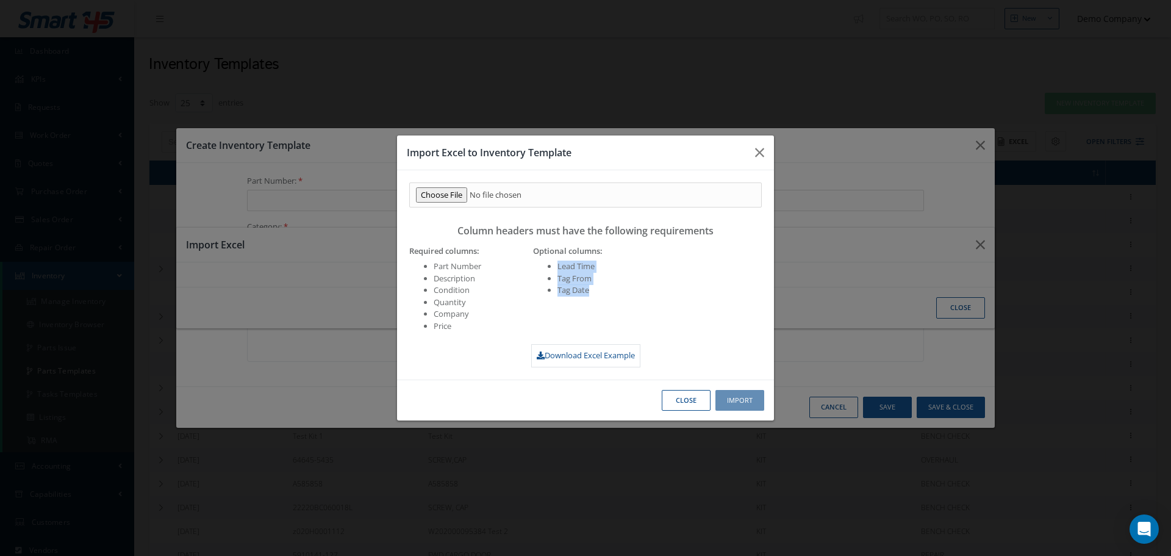
drag, startPoint x: 414, startPoint y: 250, endPoint x: 503, endPoint y: 273, distance: 92.6
click at [503, 267] on div "Required columns: Part Number Description Condition Quantity Company Price" at bounding box center [462, 292] width 124 height 99
drag, startPoint x: 433, startPoint y: 273, endPoint x: 484, endPoint y: 280, distance: 52.3
click at [484, 279] on ul "Part Number Description Condition Quantity Company Price" at bounding box center [462, 295] width 106 height 71
drag, startPoint x: 468, startPoint y: 296, endPoint x: 465, endPoint y: 304, distance: 8.3
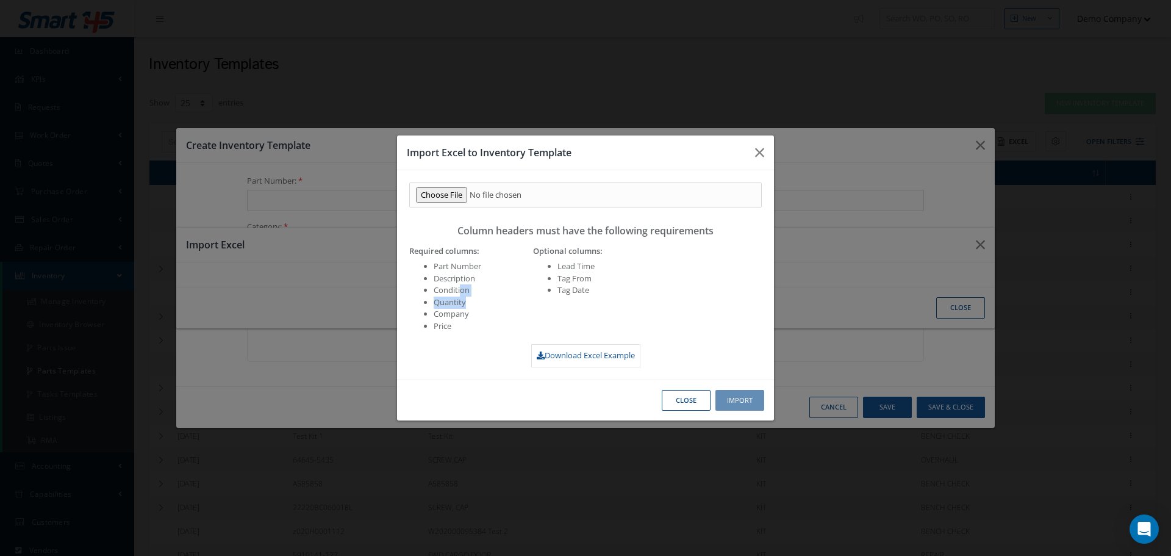
click at [469, 300] on ul "Part Number Description Condition Quantity Company Price" at bounding box center [462, 295] width 106 height 71
drag, startPoint x: 456, startPoint y: 315, endPoint x: 470, endPoint y: 316, distance: 14.0
click at [478, 313] on li "Company" at bounding box center [474, 314] width 81 height 12
drag, startPoint x: 434, startPoint y: 328, endPoint x: 472, endPoint y: 325, distance: 37.9
click at [472, 325] on li "Price" at bounding box center [474, 326] width 81 height 12
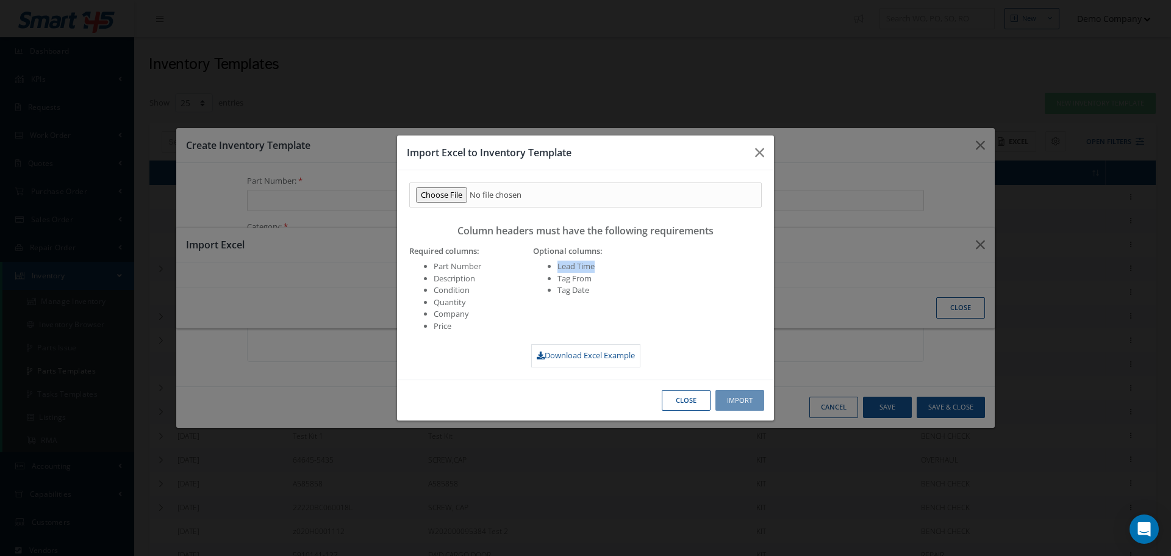
drag, startPoint x: 558, startPoint y: 257, endPoint x: 595, endPoint y: 276, distance: 42.3
click at [606, 259] on div "Optional columns: Lead Time Tag From Tag Date" at bounding box center [647, 292] width 247 height 99
drag, startPoint x: 564, startPoint y: 279, endPoint x: 595, endPoint y: 279, distance: 31.1
click at [595, 279] on li "Tag From" at bounding box center [660, 279] width 204 height 12
click at [597, 292] on li "Tag Date" at bounding box center [660, 290] width 204 height 12
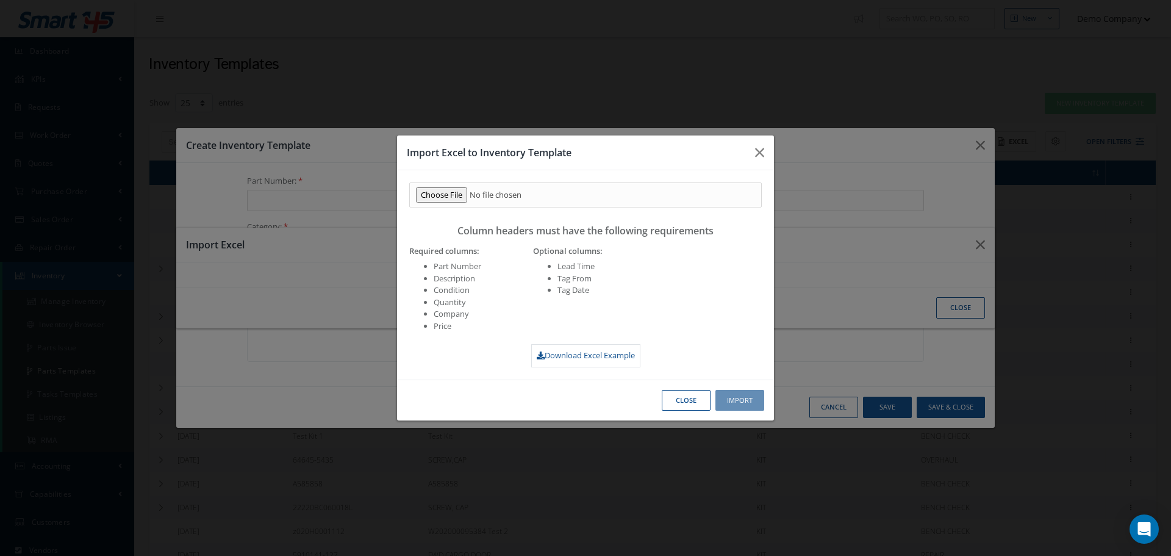
click at [639, 279] on li "Tag From" at bounding box center [660, 279] width 204 height 12
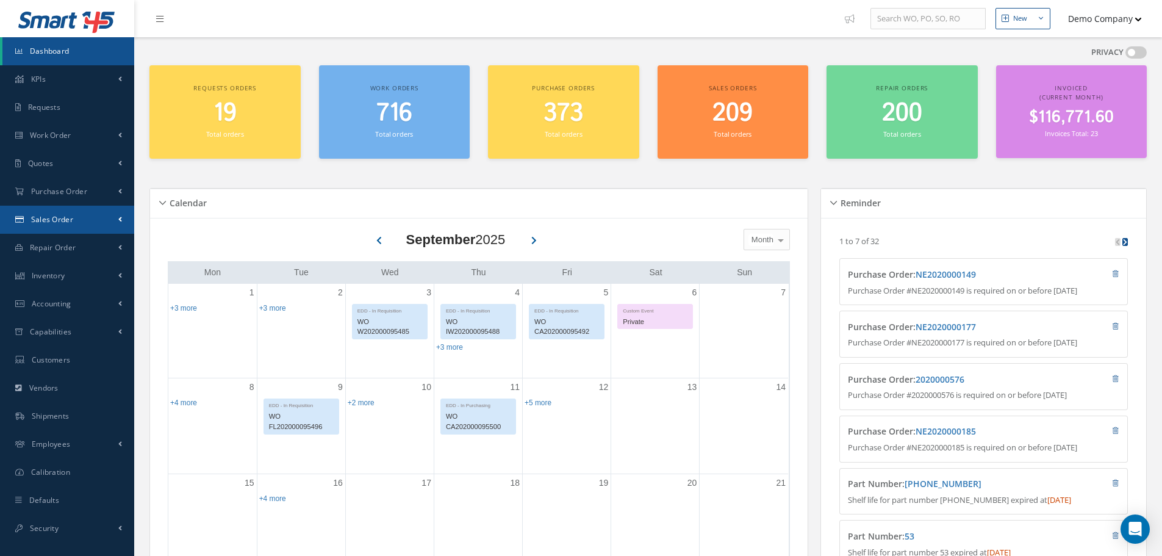
click at [85, 231] on link "Sales Order" at bounding box center [67, 220] width 134 height 28
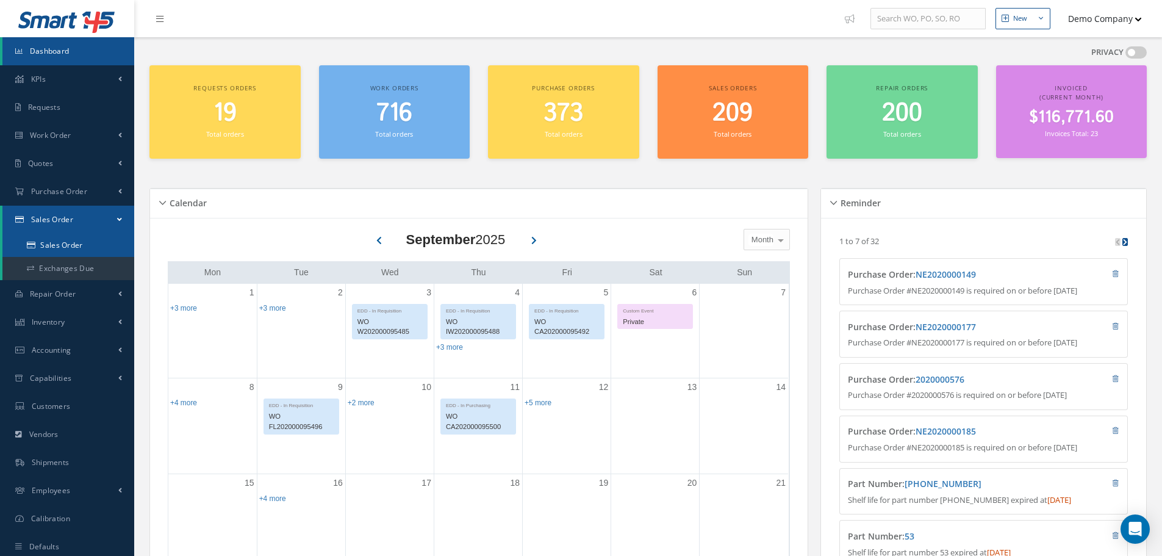
click at [85, 253] on link "Sales Order" at bounding box center [68, 245] width 132 height 23
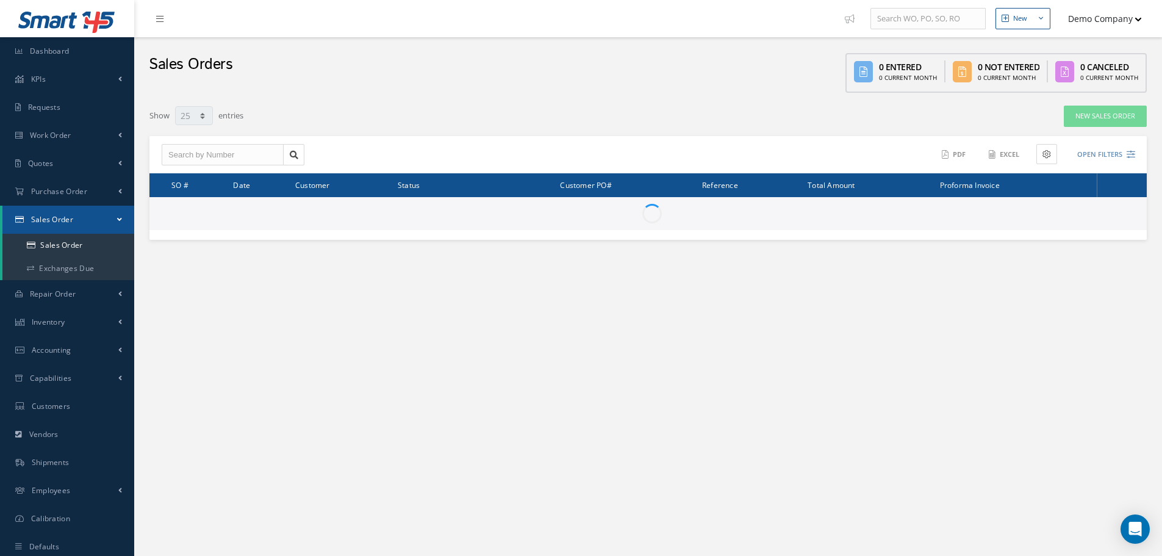
select select "25"
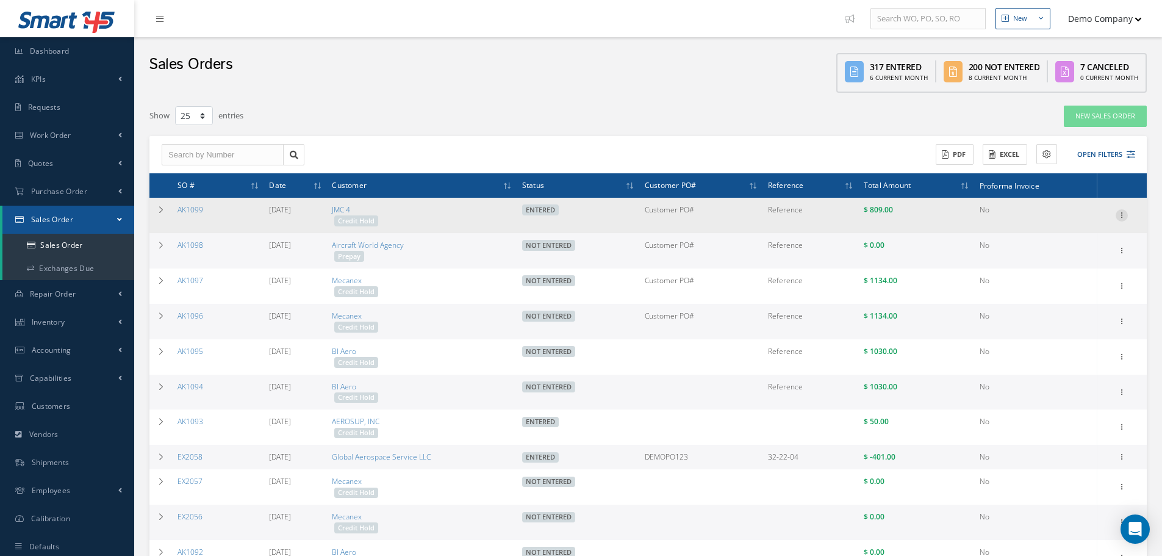
click at [1120, 218] on icon at bounding box center [1122, 214] width 12 height 10
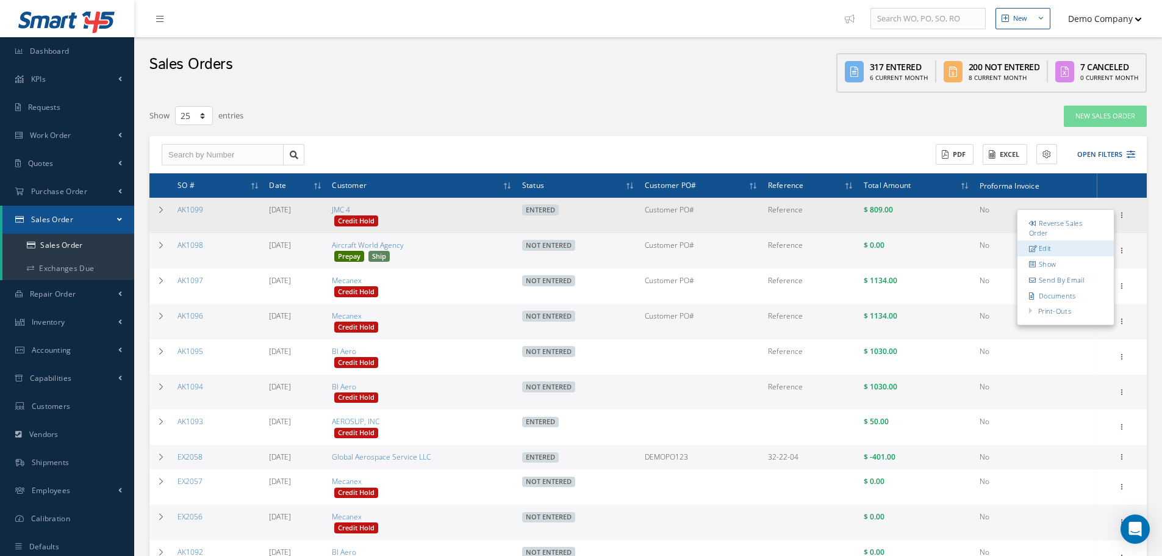
click at [1054, 250] on link "Edit" at bounding box center [1066, 248] width 96 height 16
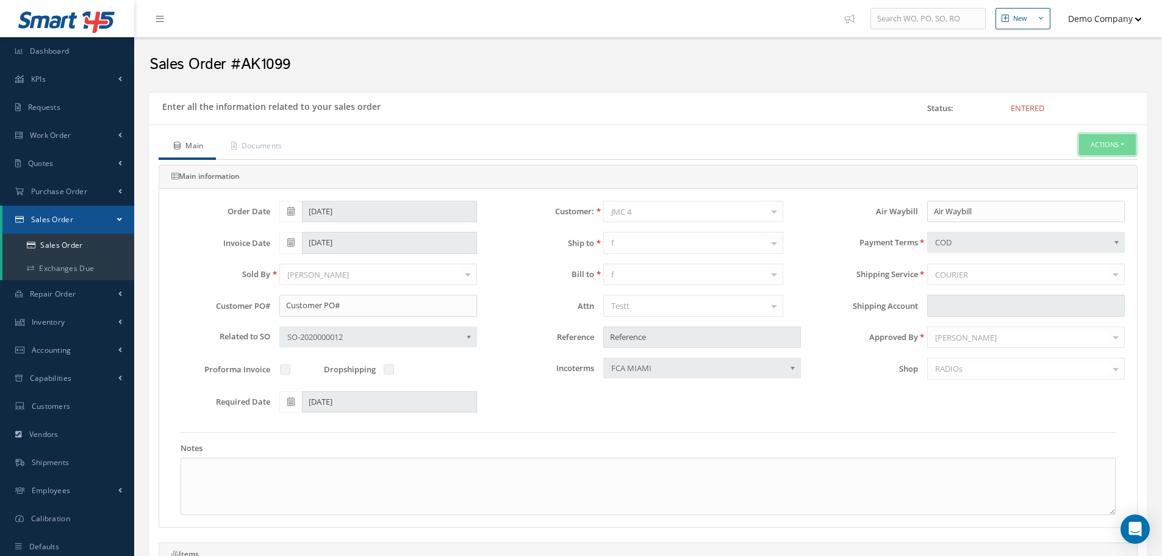
click at [1102, 149] on button "Actions" at bounding box center [1107, 144] width 57 height 21
click at [1105, 167] on link "Reverse Sales Order" at bounding box center [1089, 166] width 98 height 16
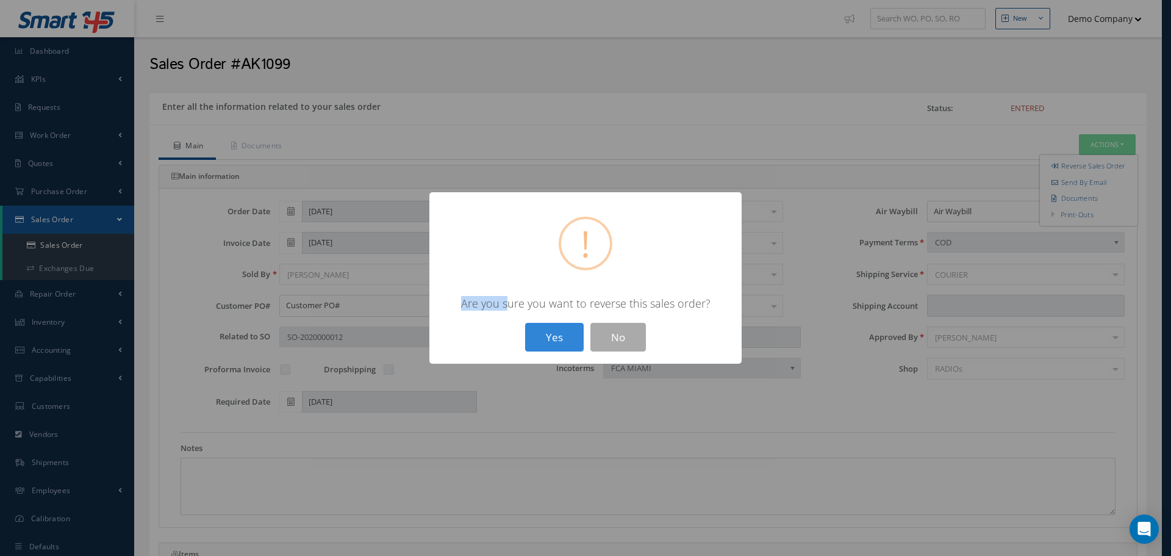
drag, startPoint x: 460, startPoint y: 301, endPoint x: 551, endPoint y: 302, distance: 91.5
click at [550, 303] on div "Are you sure you want to reverse this sales order?" at bounding box center [586, 303] width 288 height 15
drag, startPoint x: 563, startPoint y: 301, endPoint x: 700, endPoint y: 302, distance: 137.3
click at [700, 301] on div "Are you sure you want to reverse this sales order?" at bounding box center [586, 303] width 288 height 15
click at [570, 340] on button "Yes" at bounding box center [554, 337] width 59 height 29
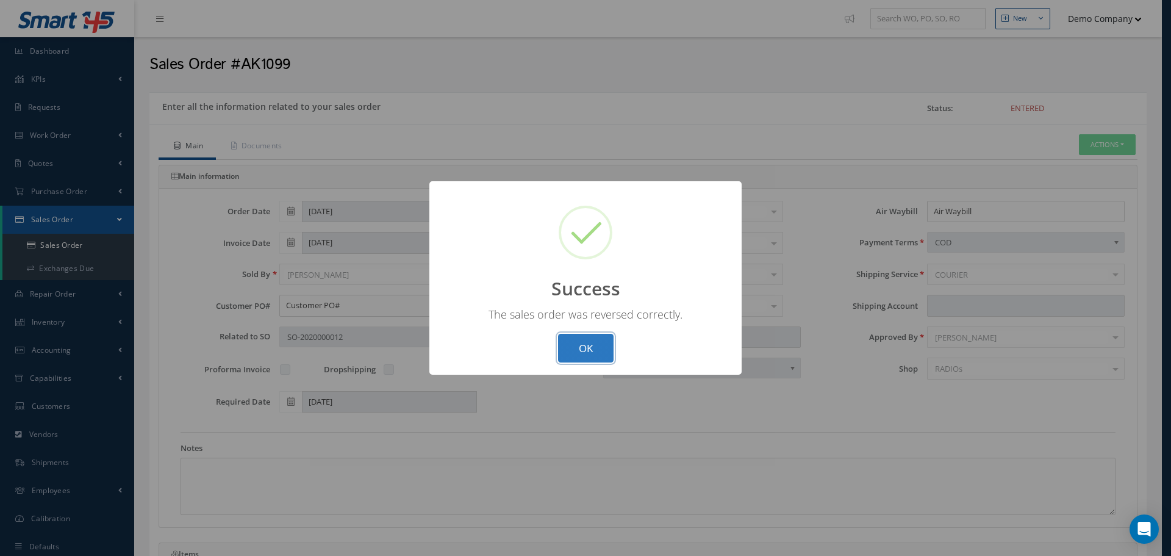
click at [577, 345] on button "OK" at bounding box center [586, 348] width 56 height 29
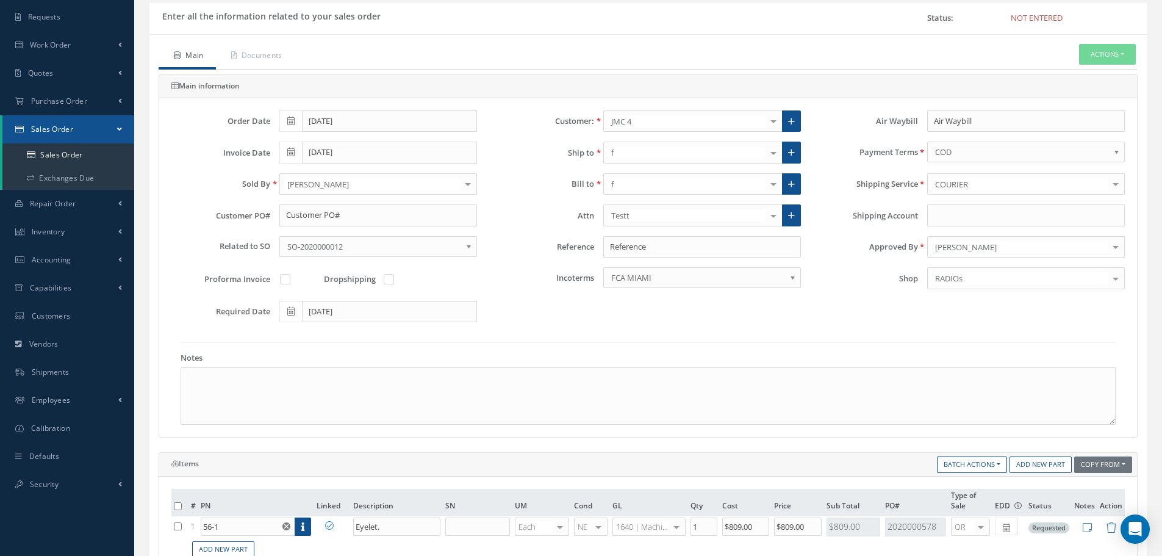
scroll to position [183, 0]
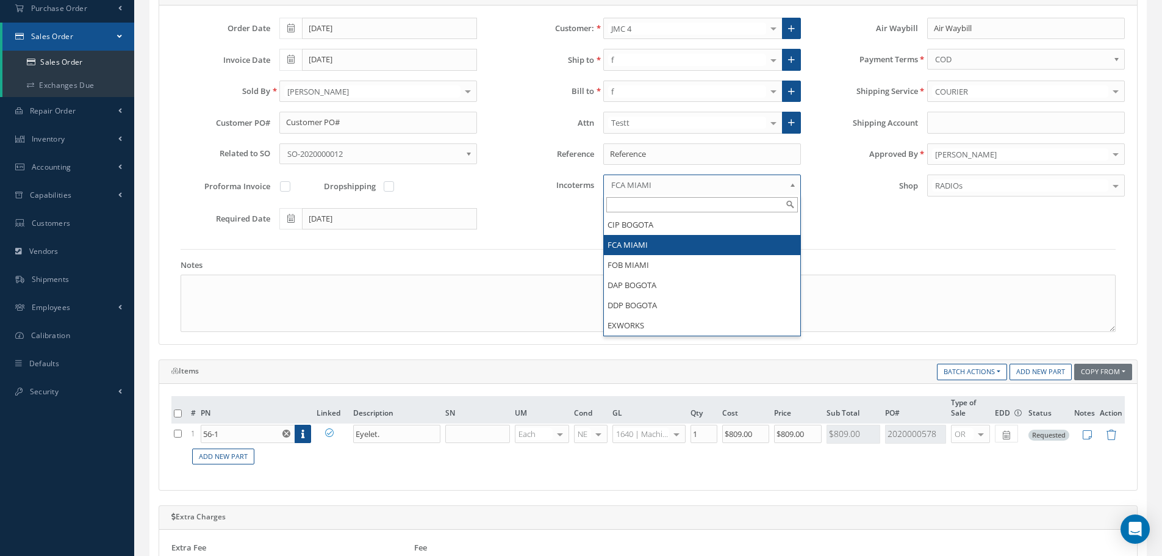
click at [653, 188] on span "FCA MIAMI" at bounding box center [698, 185] width 174 height 15
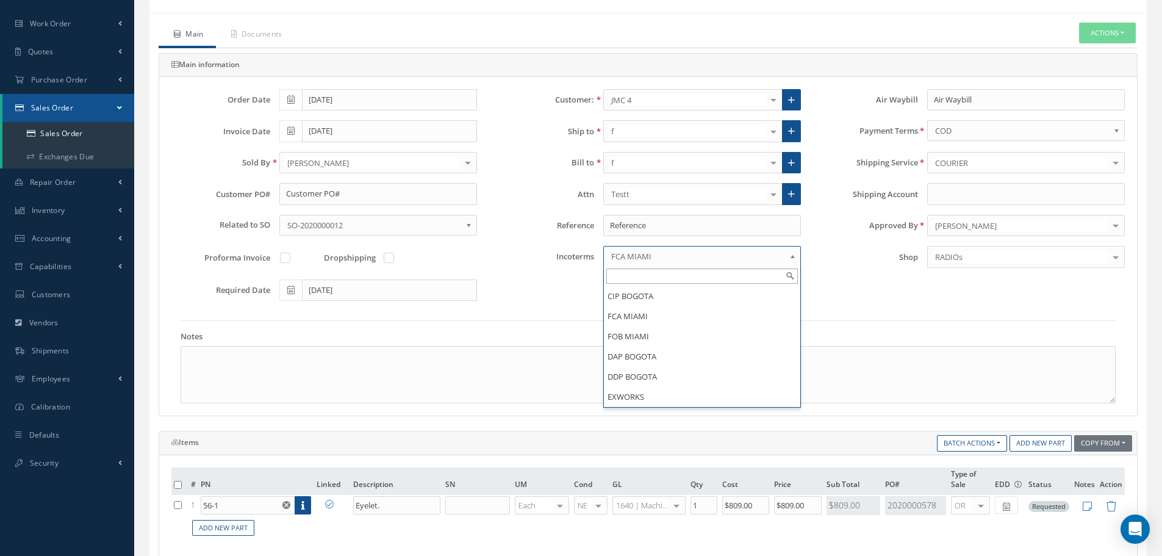
scroll to position [0, 0]
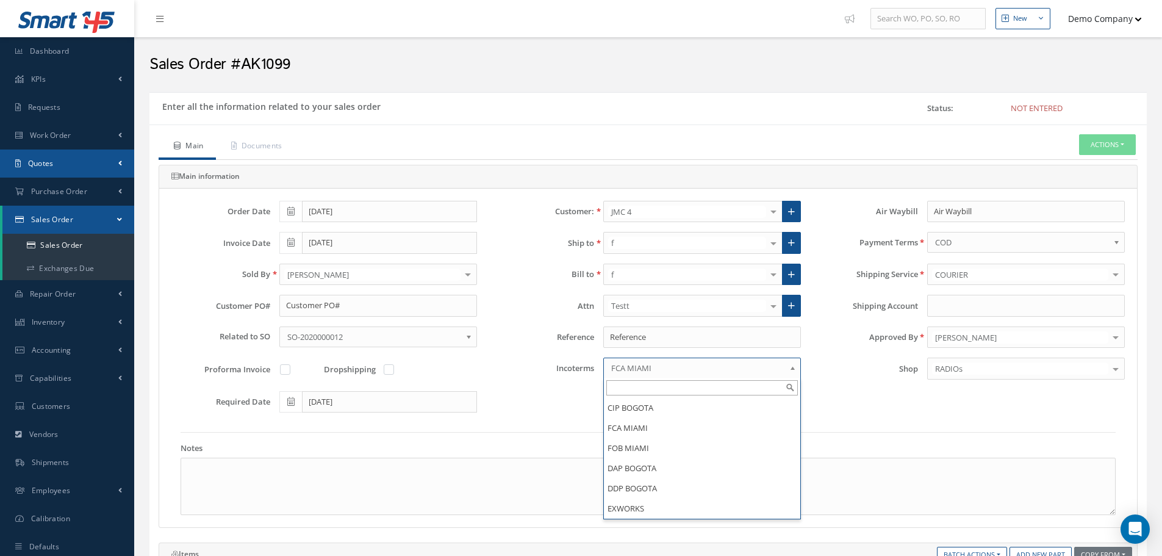
click at [63, 156] on link "Quotes" at bounding box center [67, 163] width 134 height 28
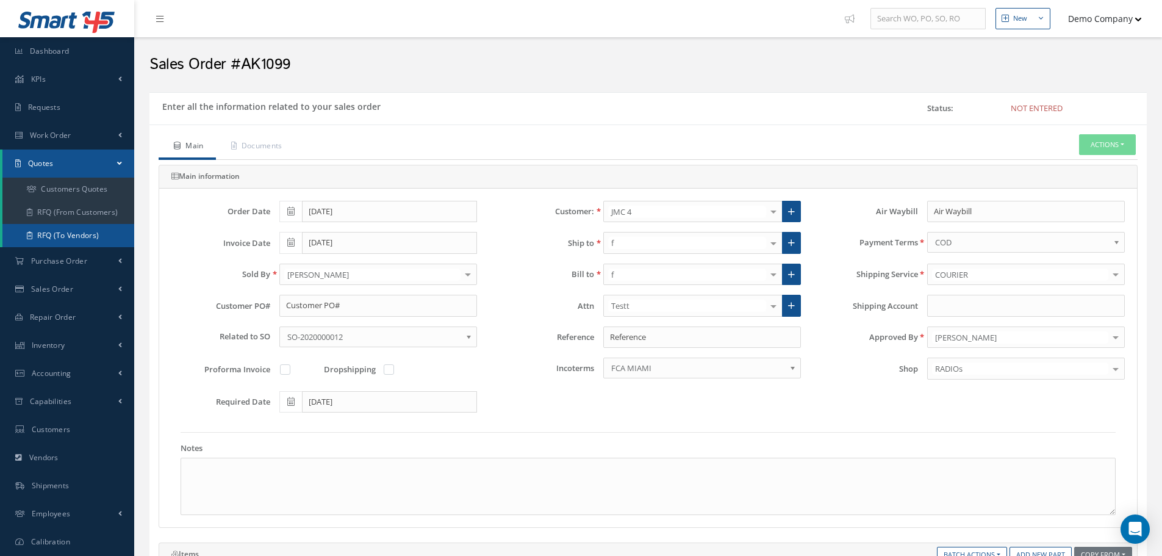
click at [83, 228] on link "RFQ (To Vendors)" at bounding box center [68, 235] width 132 height 23
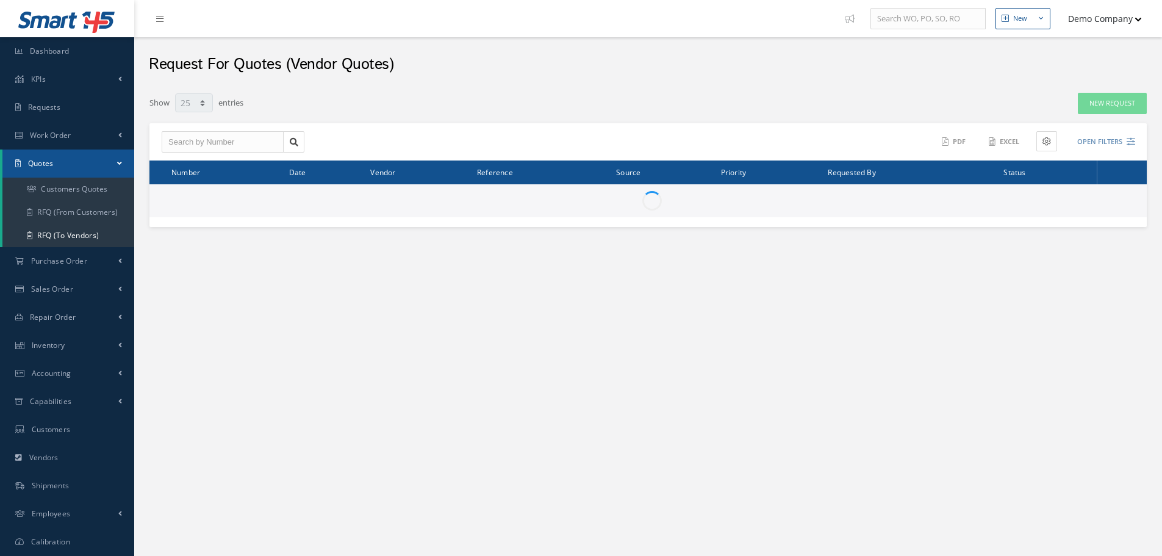
select select "25"
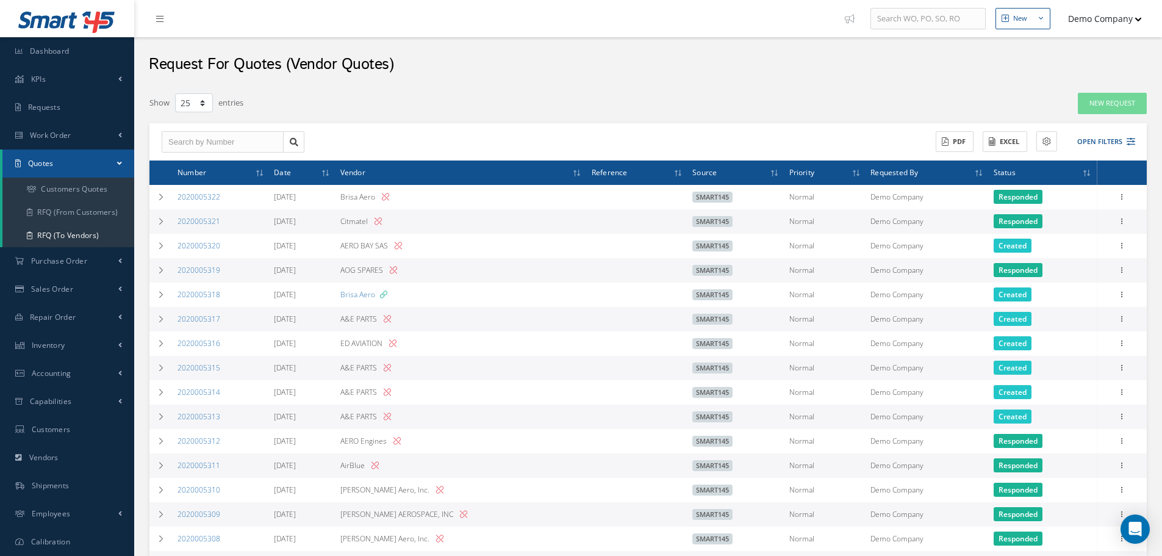
click at [1090, 29] on button "Demo Company" at bounding box center [1099, 19] width 85 height 24
click at [1072, 121] on link "Logout" at bounding box center [1093, 123] width 98 height 21
